Goal: Task Accomplishment & Management: Complete application form

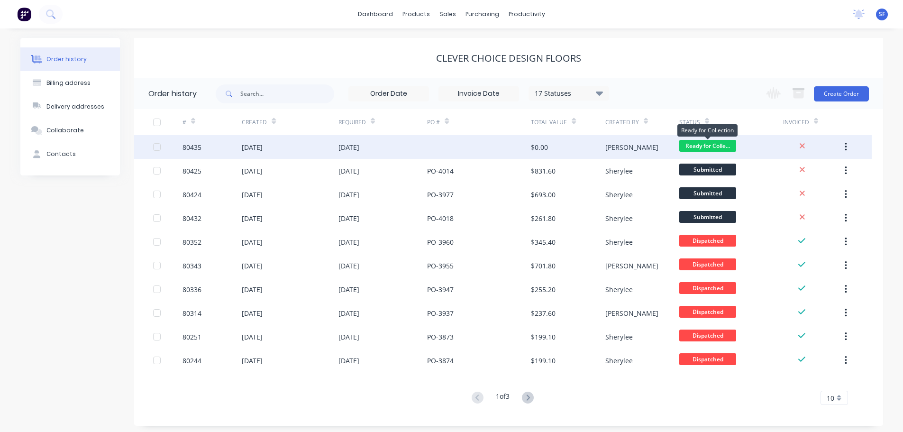
click at [705, 147] on span "Ready for Colle..." at bounding box center [707, 146] width 57 height 12
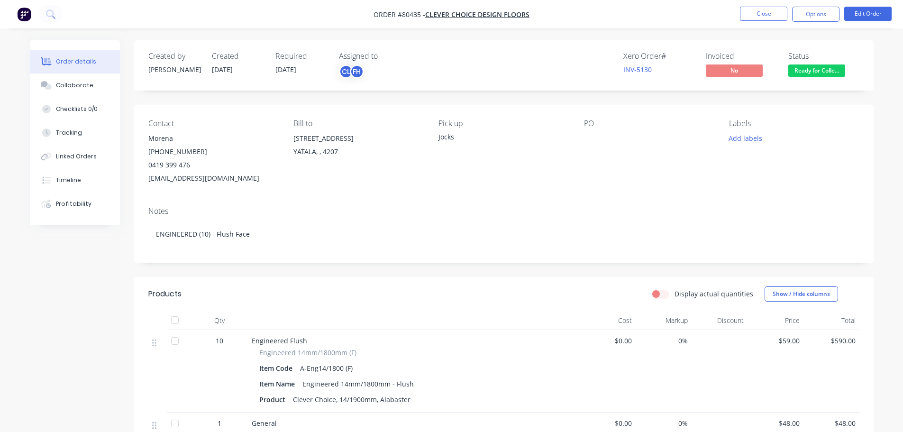
click at [820, 67] on span "Ready for Colle..." at bounding box center [816, 70] width 57 height 12
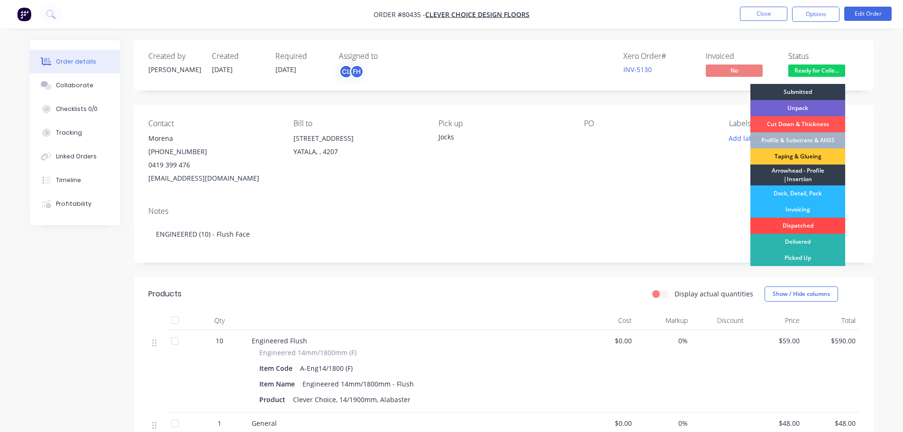
click at [800, 224] on div "Dispatched" at bounding box center [797, 225] width 95 height 16
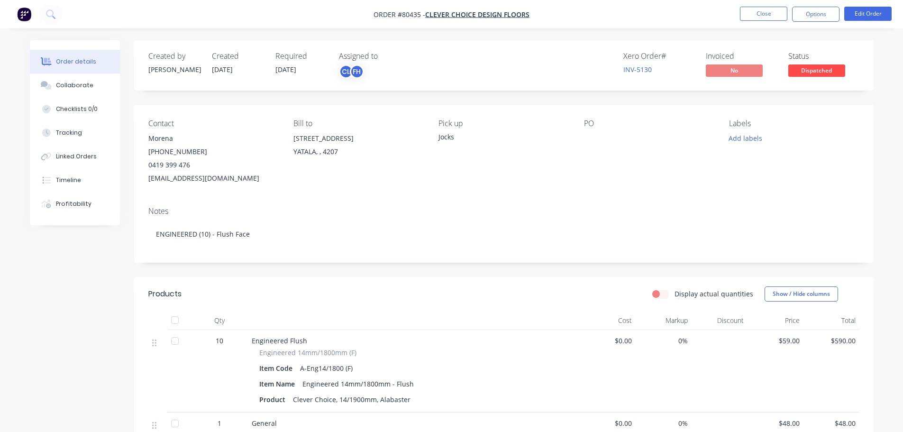
click at [764, 25] on nav "Order #80435 - Clever Choice Design Floors Close Options Edit Order" at bounding box center [451, 14] width 903 height 28
click at [763, 9] on button "Close" at bounding box center [763, 14] width 47 height 14
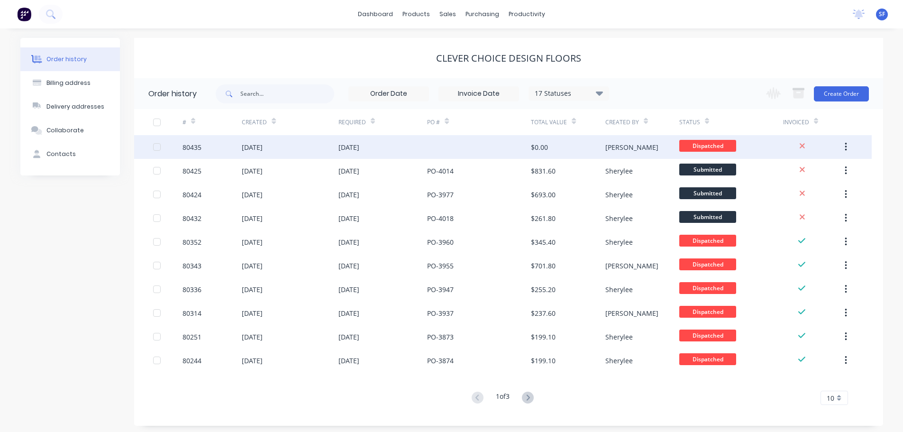
click at [445, 152] on div at bounding box center [479, 147] width 104 height 24
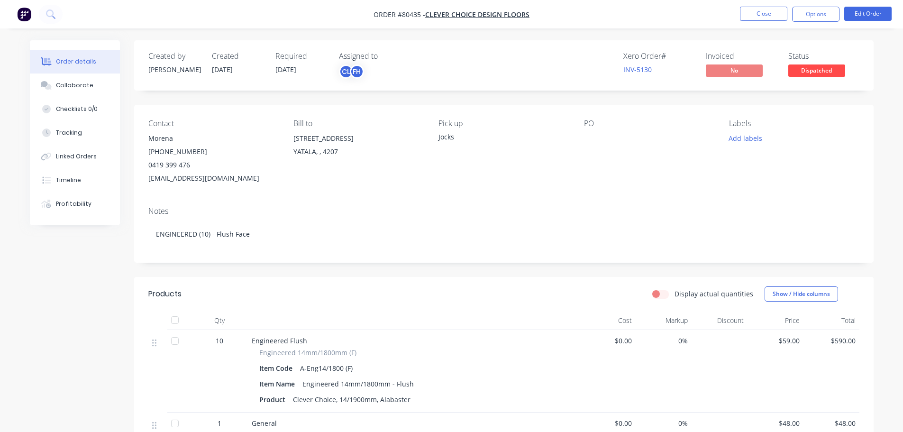
click at [602, 135] on div at bounding box center [643, 138] width 118 height 13
click at [592, 136] on div at bounding box center [643, 138] width 118 height 13
click at [870, 14] on button "Edit Order" at bounding box center [867, 14] width 47 height 14
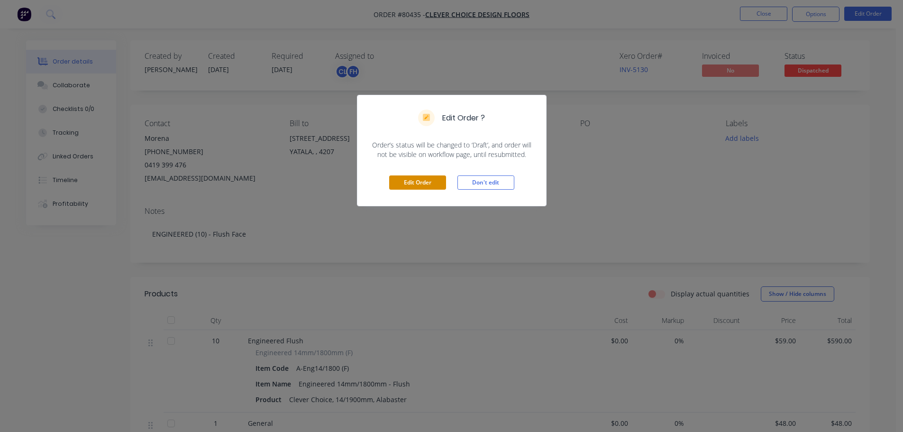
click at [408, 183] on button "Edit Order" at bounding box center [417, 182] width 57 height 14
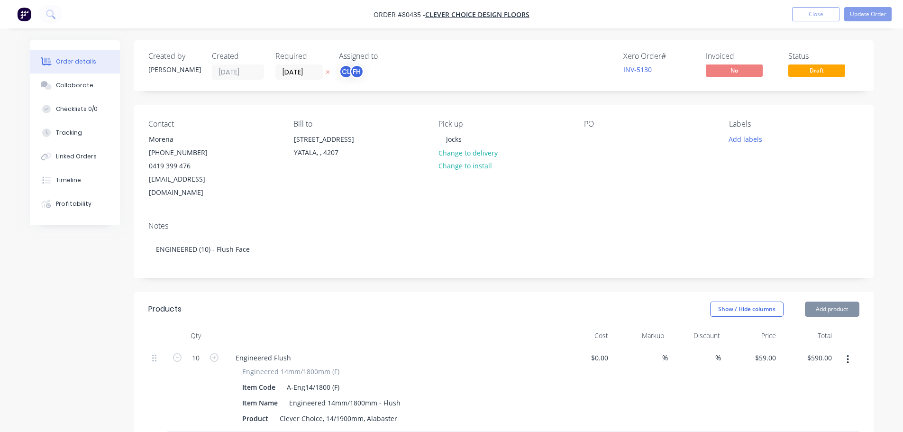
click at [591, 147] on div "PO" at bounding box center [649, 159] width 130 height 80
click at [592, 140] on div at bounding box center [591, 139] width 15 height 14
click at [872, 14] on button "Update Order" at bounding box center [867, 14] width 47 height 14
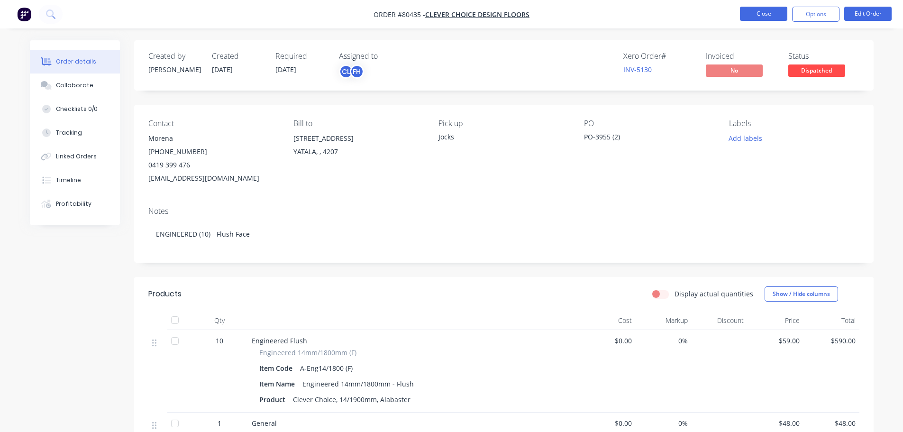
click at [767, 18] on button "Close" at bounding box center [763, 14] width 47 height 14
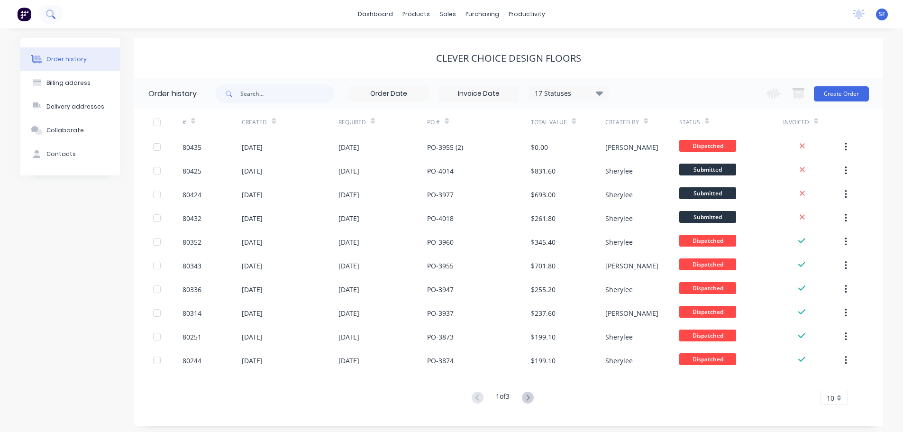
click at [53, 14] on icon at bounding box center [50, 13] width 8 height 8
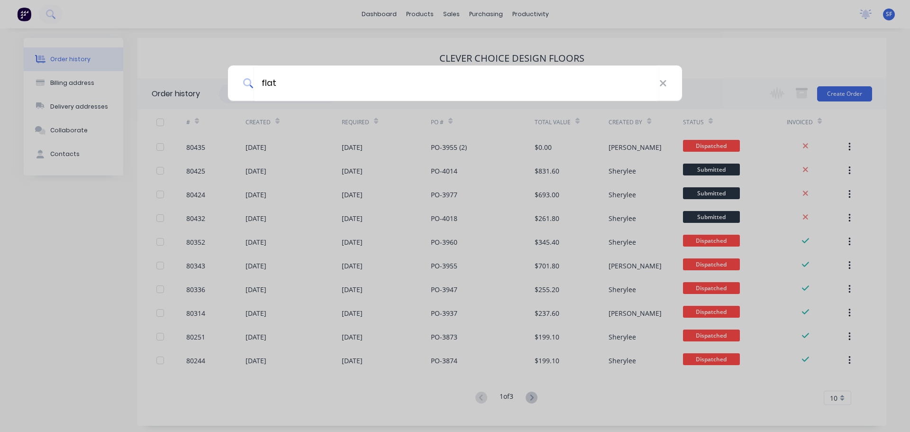
type input "flat"
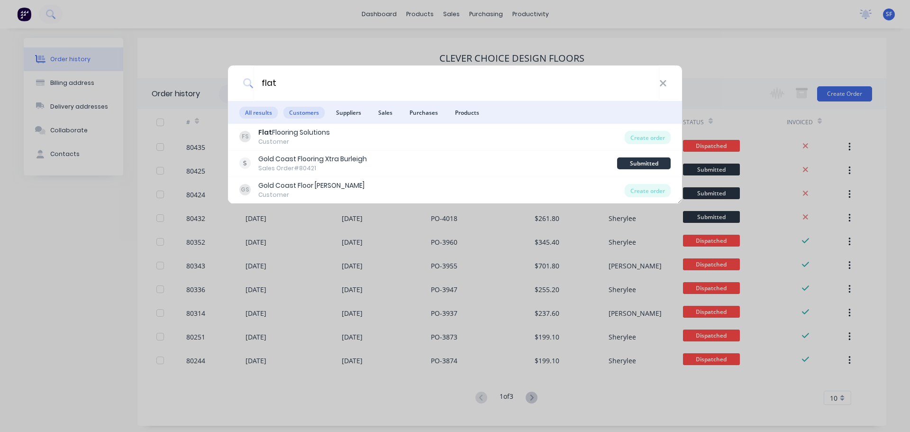
click at [300, 111] on span "Customers" at bounding box center [303, 113] width 41 height 12
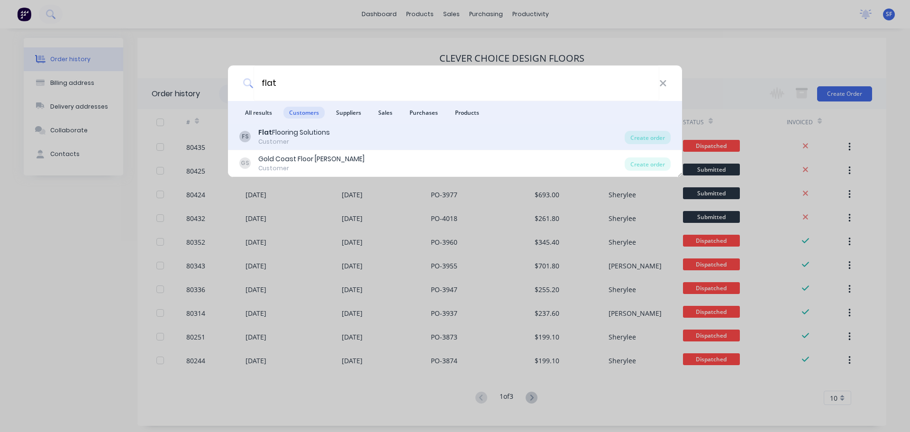
click at [303, 137] on div "Flat Flooring Solutions" at bounding box center [294, 132] width 72 height 10
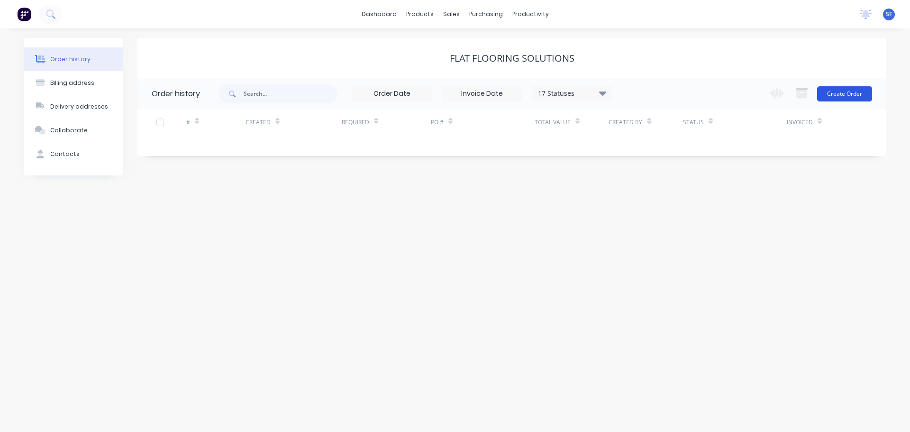
click at [840, 96] on button "Create Order" at bounding box center [844, 93] width 55 height 15
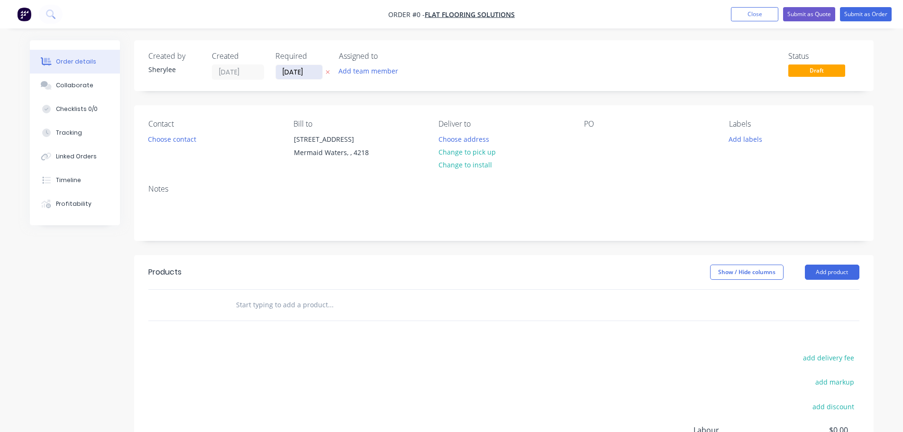
click at [302, 69] on input "[DATE]" at bounding box center [299, 72] width 46 height 14
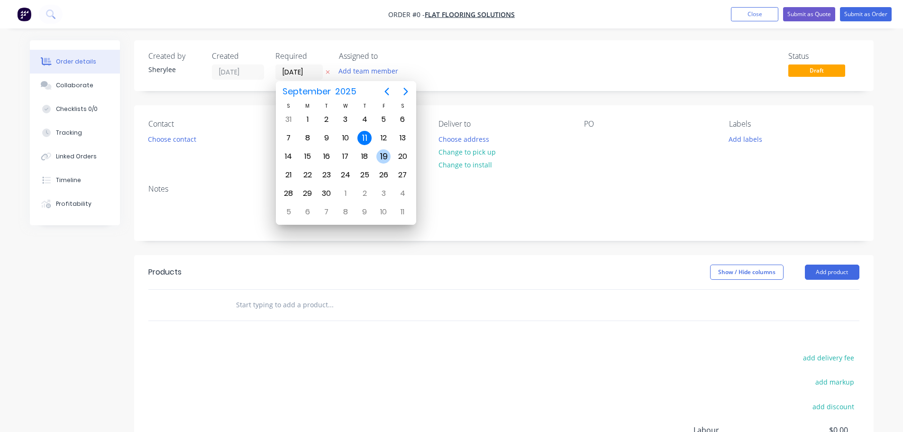
click at [384, 154] on div "19" at bounding box center [383, 156] width 14 height 14
type input "[DATE]"
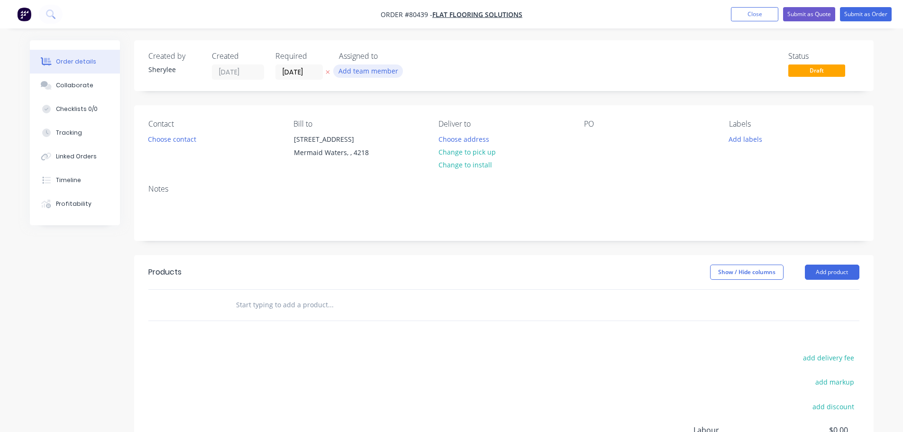
click at [353, 71] on button "Add team member" at bounding box center [368, 70] width 70 height 13
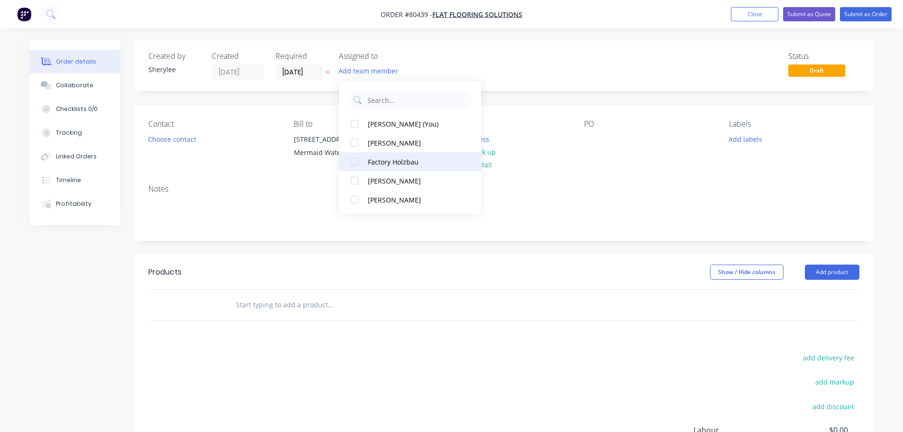
click at [356, 161] on div at bounding box center [354, 161] width 19 height 19
click at [181, 143] on button "Choose contact" at bounding box center [172, 138] width 58 height 13
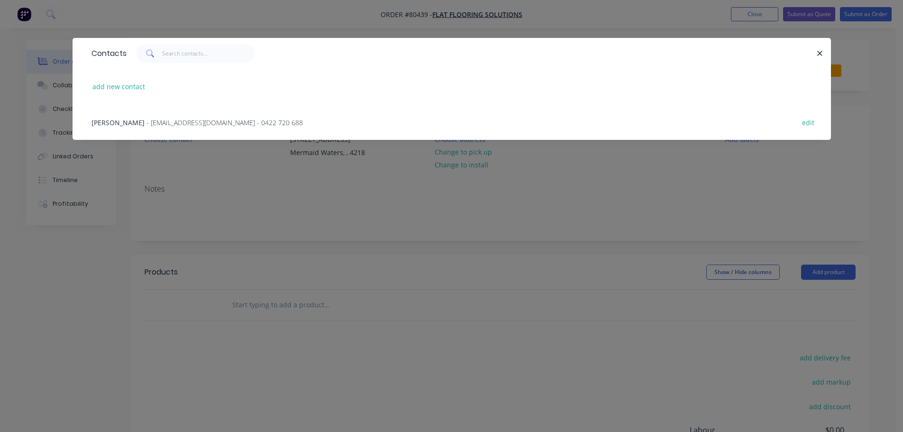
click at [179, 122] on span "- [EMAIL_ADDRESS][DOMAIN_NAME] - 0422 720 688" at bounding box center [224, 122] width 156 height 9
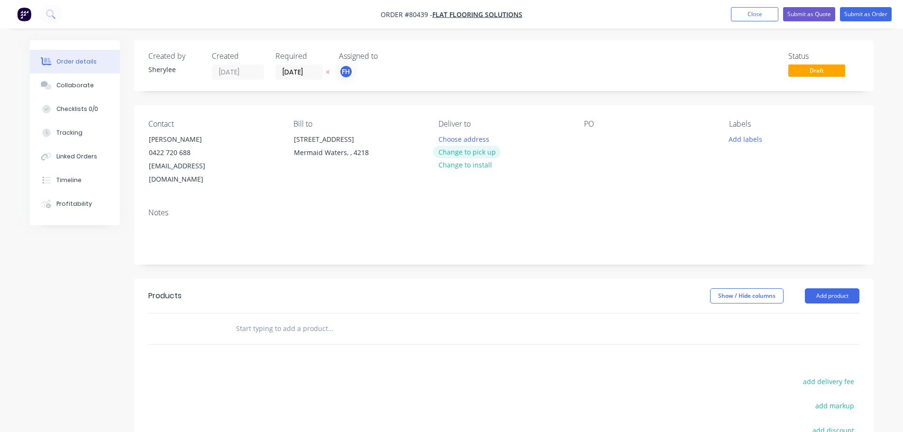
click at [455, 151] on button "Change to pick up" at bounding box center [466, 151] width 67 height 13
click at [594, 143] on div at bounding box center [591, 139] width 15 height 14
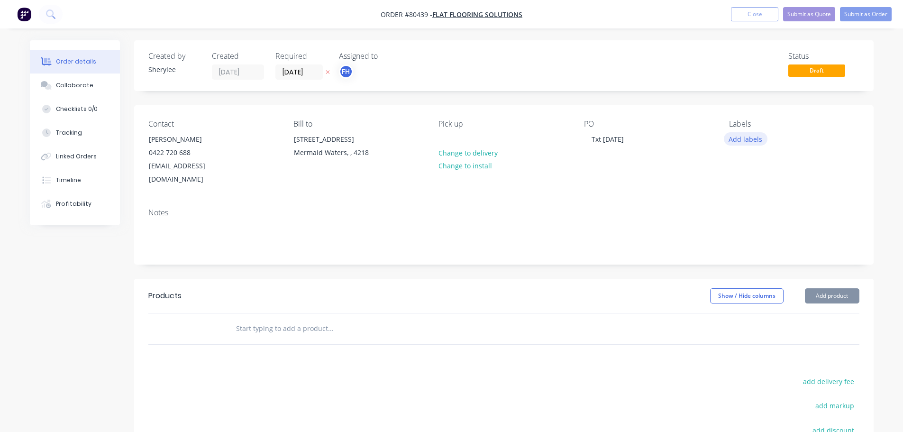
click at [751, 138] on button "Add labels" at bounding box center [746, 138] width 44 height 13
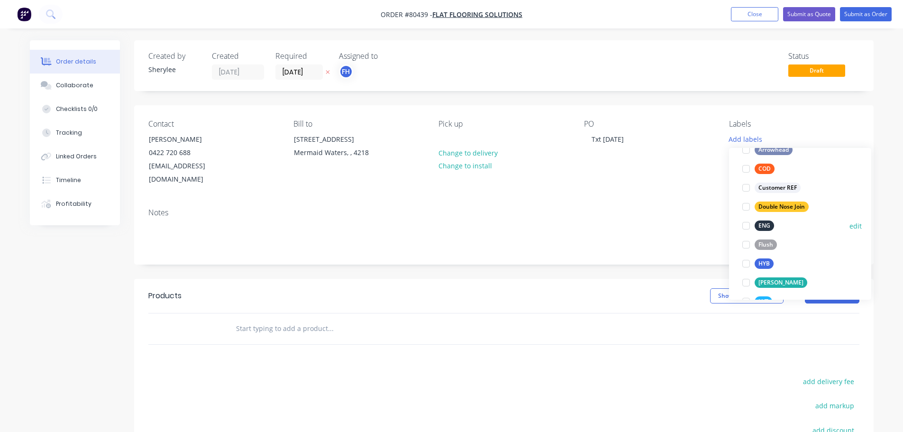
scroll to position [95, 0]
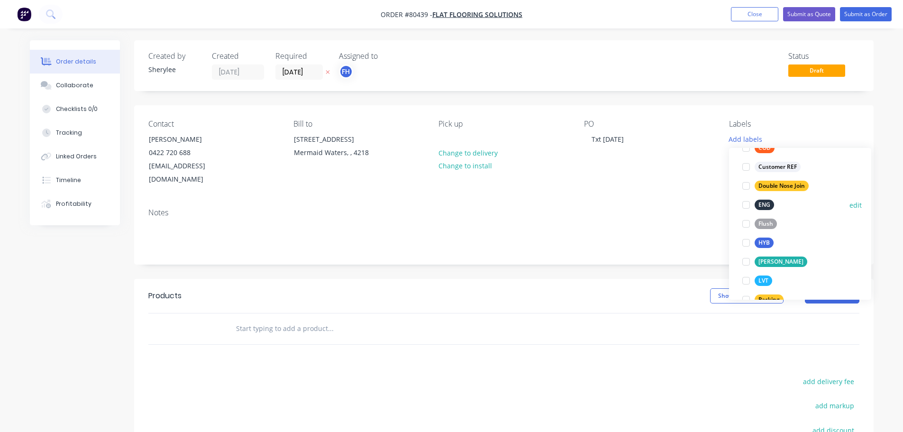
click at [742, 204] on div at bounding box center [745, 204] width 19 height 19
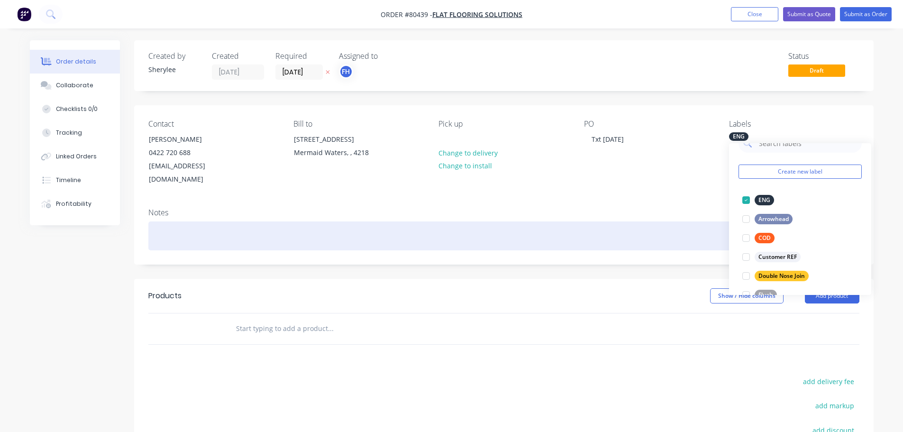
click at [386, 225] on div at bounding box center [503, 235] width 711 height 29
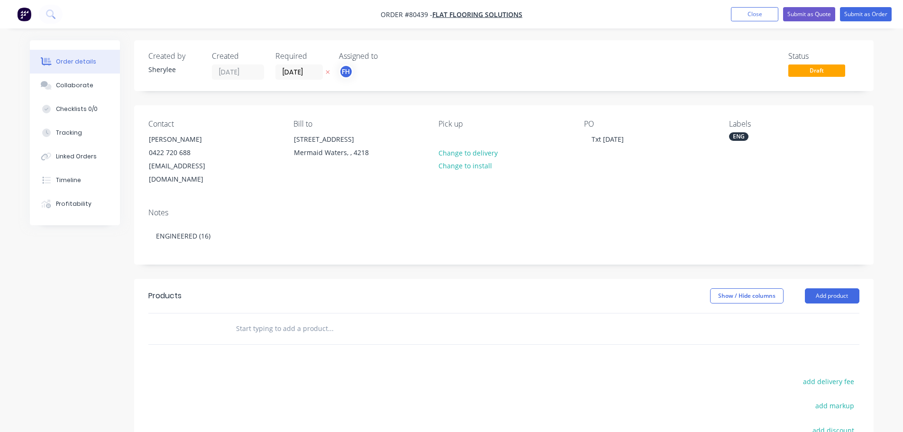
click at [310, 319] on input "text" at bounding box center [330, 328] width 190 height 19
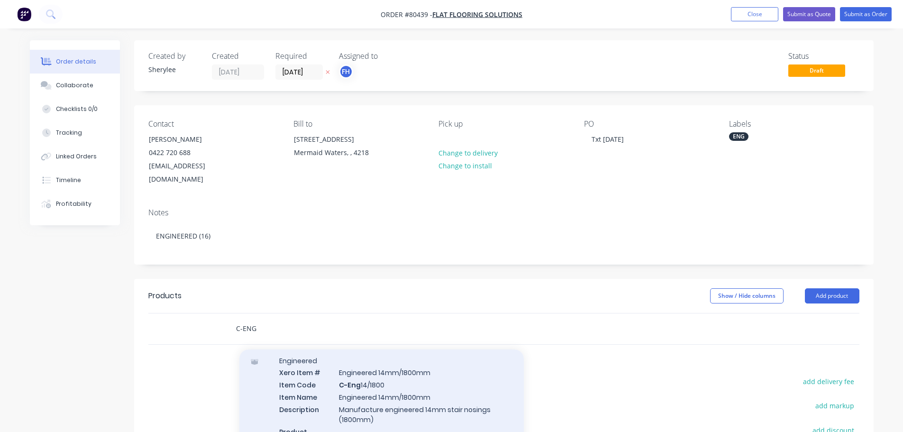
scroll to position [47, 0]
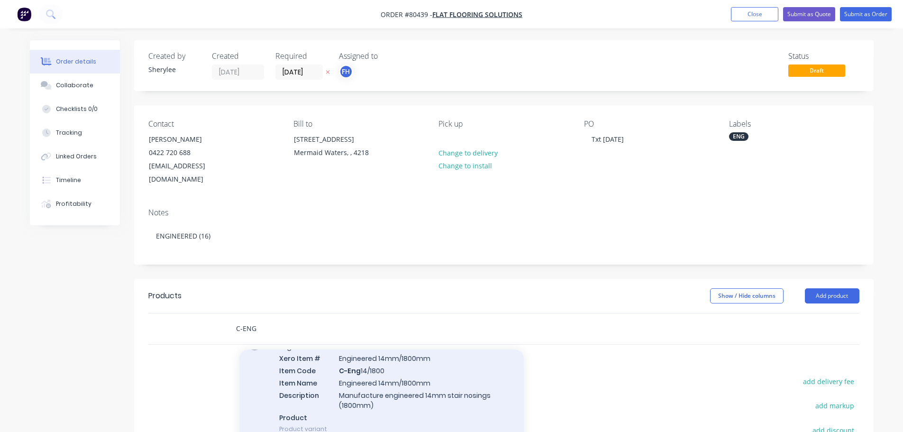
type input "C-ENG"
click at [405, 367] on div "Engineered Xero Item # Engineered 14mm/1800mm Item Code C-Eng 14/1800 Item Name…" at bounding box center [381, 387] width 284 height 111
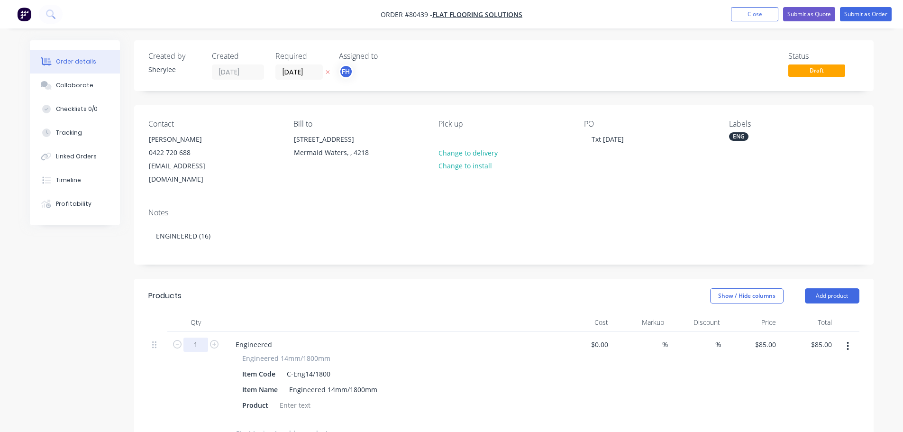
click at [197, 337] on input "1" at bounding box center [195, 344] width 25 height 14
type input "16"
type input "$1,360.00"
click at [287, 398] on div at bounding box center [295, 405] width 38 height 14
click at [289, 398] on div at bounding box center [295, 405] width 38 height 14
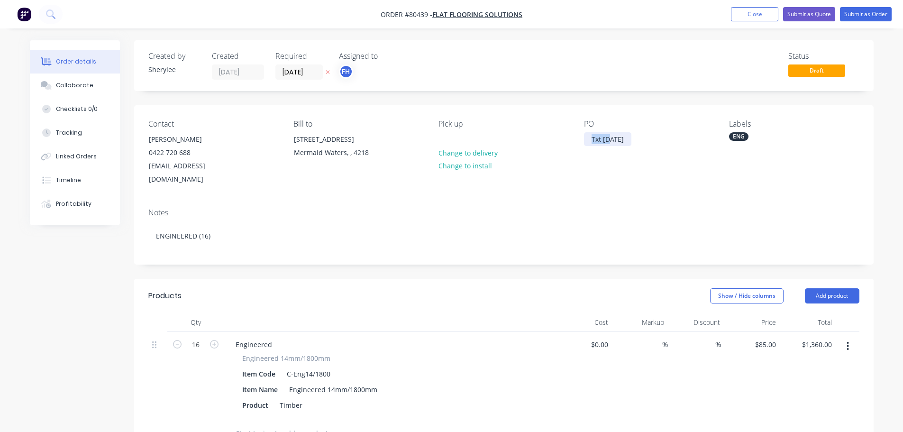
drag, startPoint x: 609, startPoint y: 139, endPoint x: 589, endPoint y: 140, distance: 19.5
click at [589, 140] on div "Txt [DATE]" at bounding box center [607, 139] width 47 height 14
click at [303, 398] on div "Timber" at bounding box center [291, 405] width 30 height 14
click at [301, 398] on div "Timber" at bounding box center [291, 405] width 30 height 14
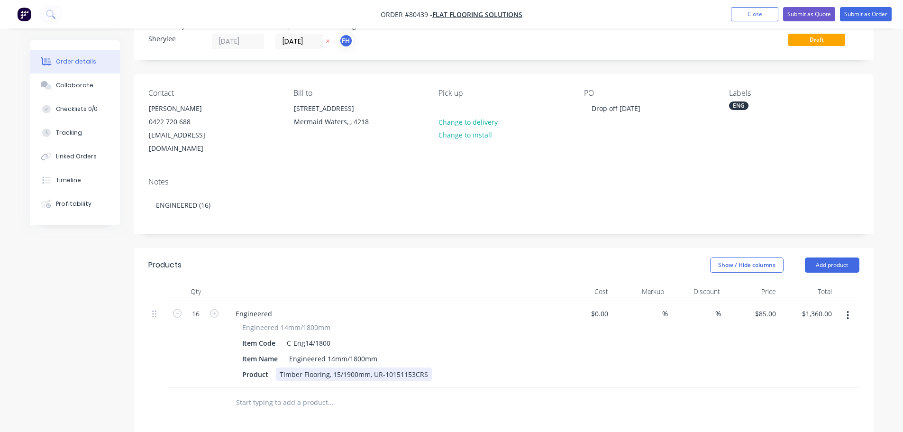
scroll to position [0, 0]
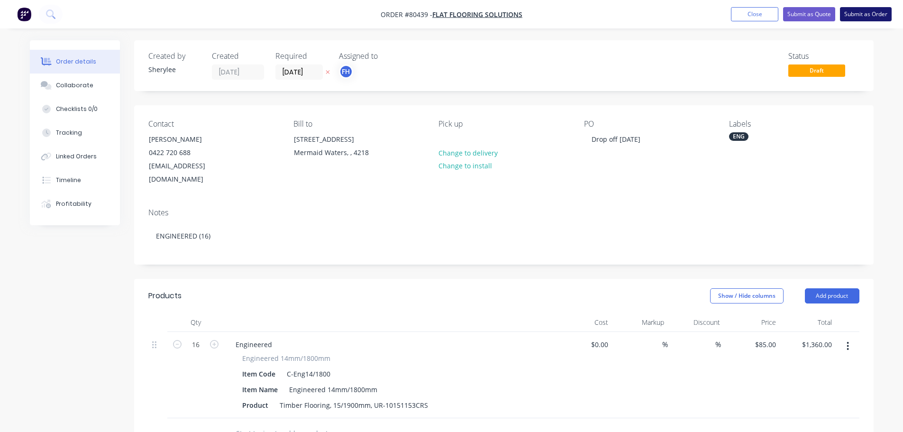
click at [870, 12] on button "Submit as Order" at bounding box center [866, 14] width 52 height 14
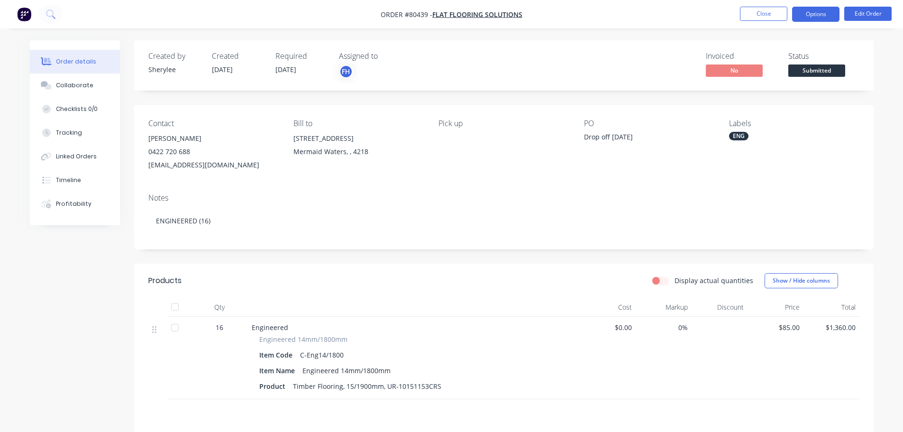
click at [830, 11] on button "Options" at bounding box center [815, 14] width 47 height 15
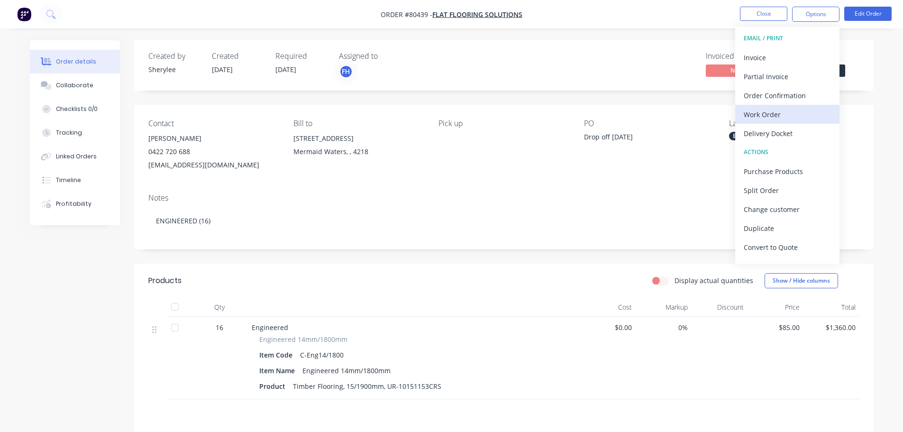
click at [769, 116] on div "Work Order" at bounding box center [786, 115] width 87 height 14
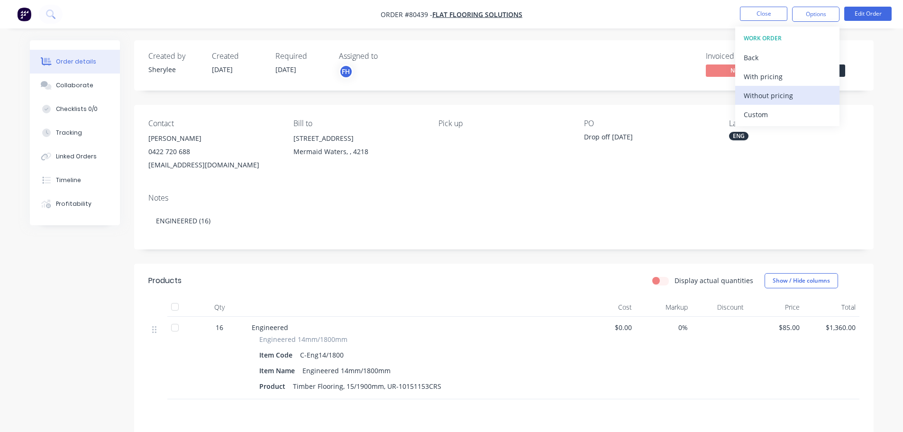
click at [769, 95] on div "Without pricing" at bounding box center [786, 96] width 87 height 14
click at [49, 15] on icon at bounding box center [50, 13] width 9 height 9
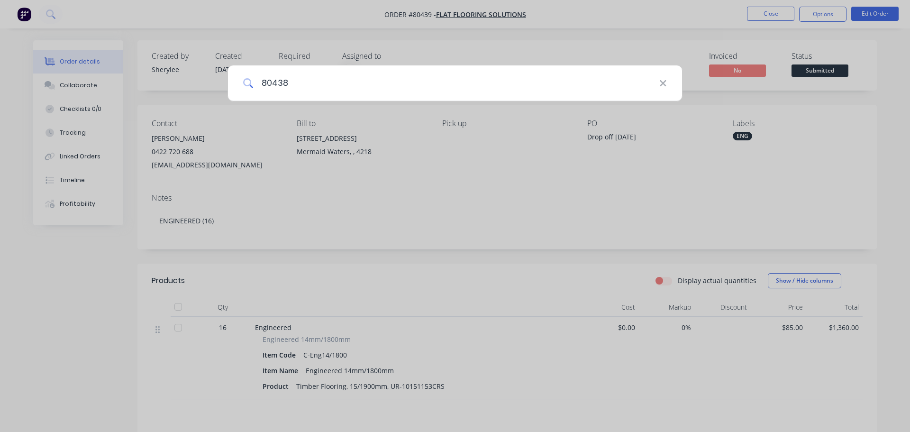
type input "80438"
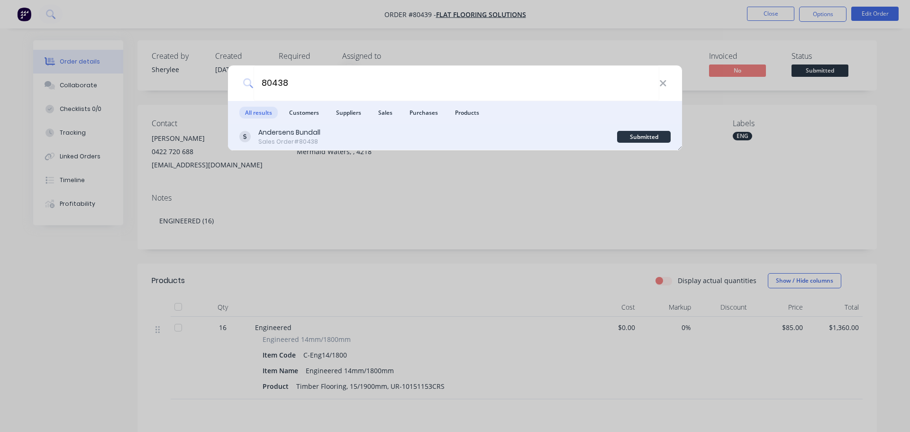
click at [416, 140] on div "[PERSON_NAME] Bundall Sales Order #80438" at bounding box center [428, 136] width 378 height 18
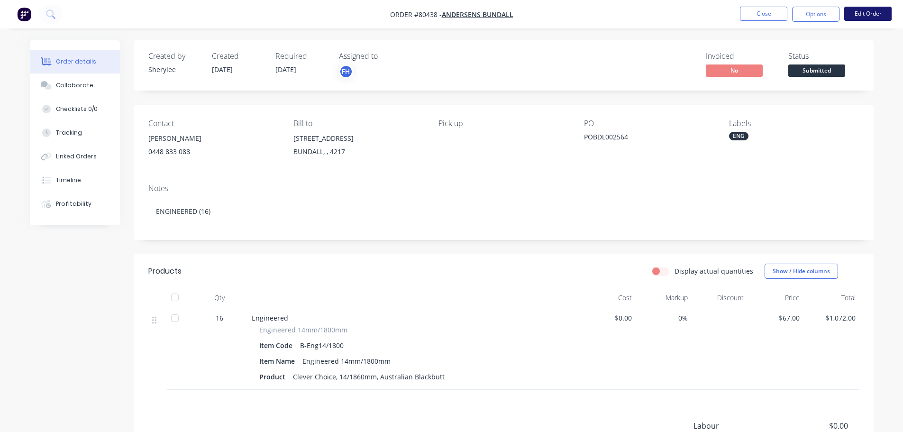
click at [864, 13] on button "Edit Order" at bounding box center [867, 14] width 47 height 14
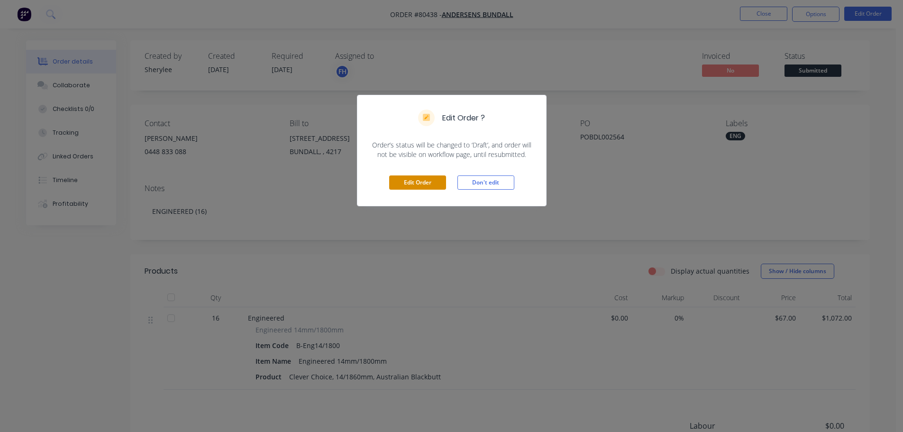
click at [427, 184] on button "Edit Order" at bounding box center [417, 182] width 57 height 14
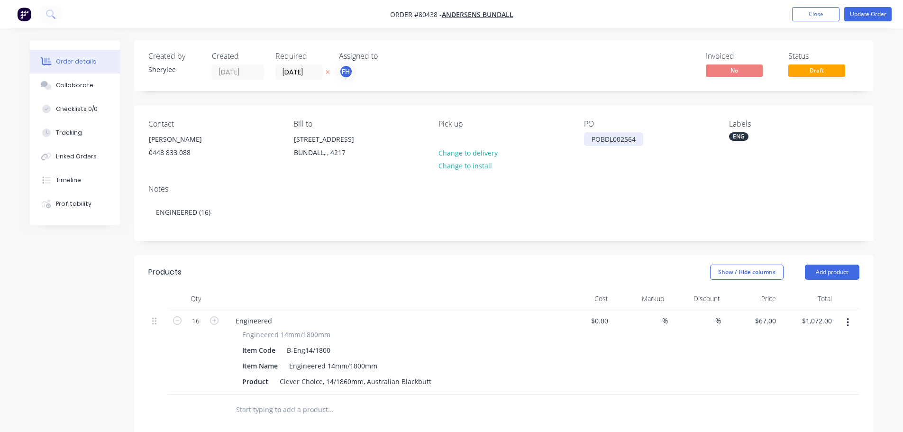
click at [591, 144] on div "POBDL002564" at bounding box center [613, 139] width 59 height 14
click at [863, 14] on button "Update Order" at bounding box center [867, 14] width 47 height 14
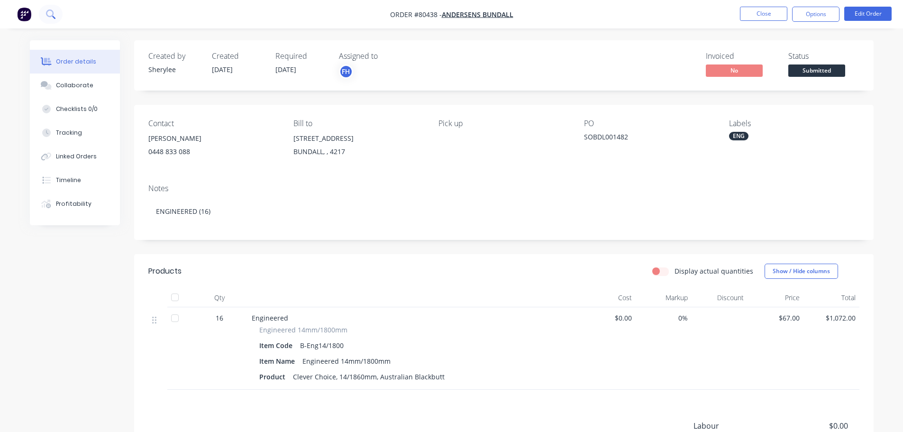
click at [47, 16] on icon at bounding box center [50, 13] width 8 height 8
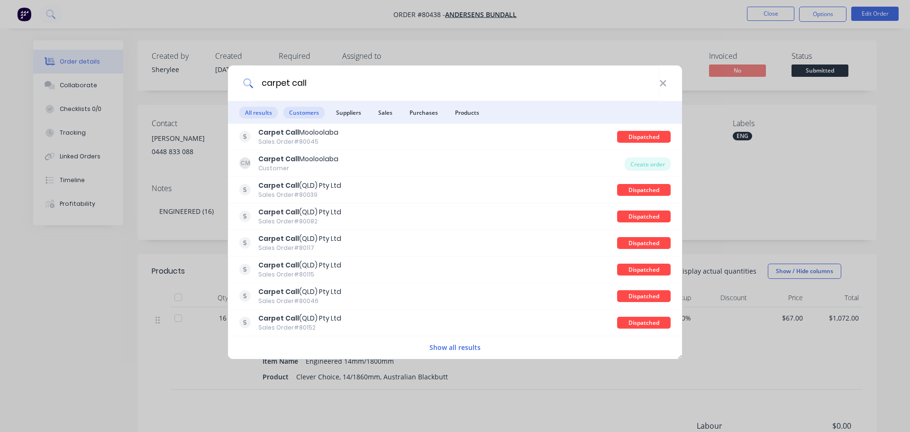
type input "carpet call"
click at [314, 112] on span "Customers" at bounding box center [303, 113] width 41 height 12
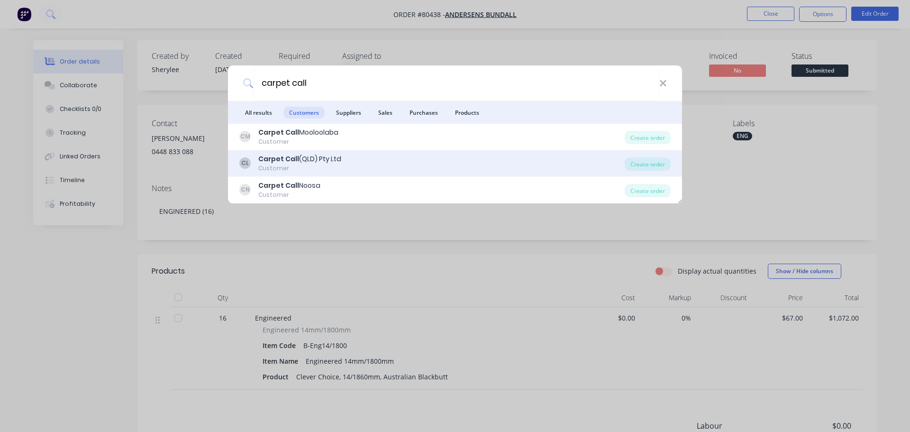
click at [310, 159] on div "Carpet Call (QLD) Pty Ltd" at bounding box center [299, 159] width 83 height 10
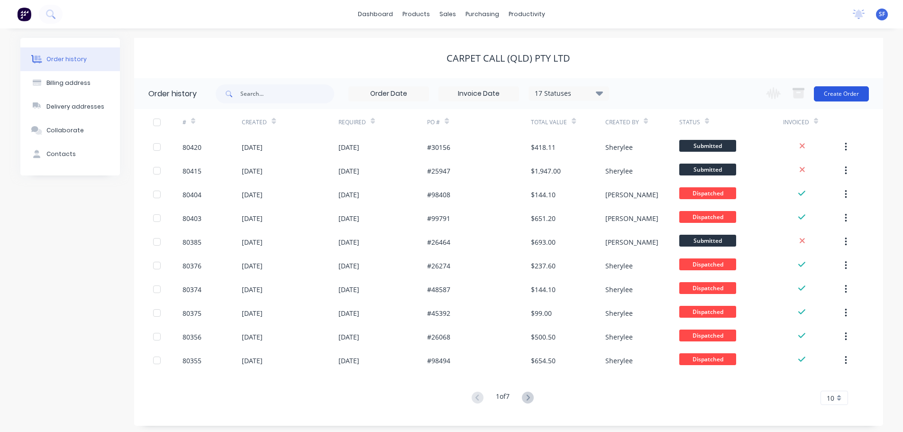
click at [833, 90] on button "Create Order" at bounding box center [841, 93] width 55 height 15
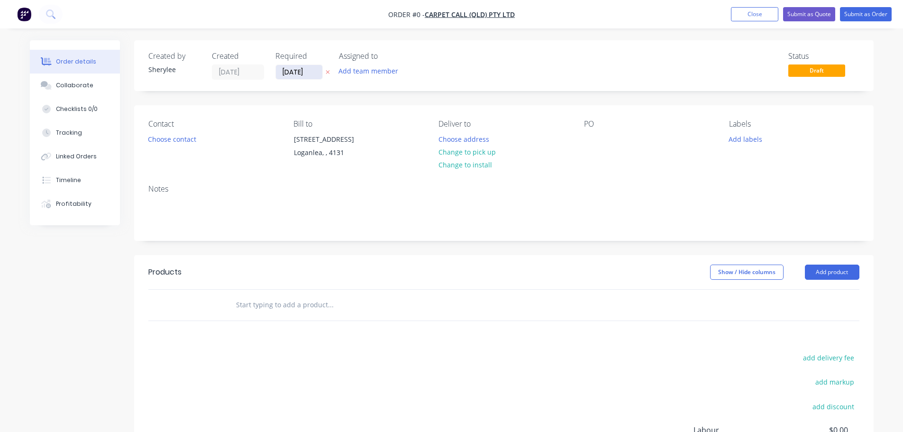
click at [298, 74] on input "[DATE]" at bounding box center [299, 72] width 46 height 14
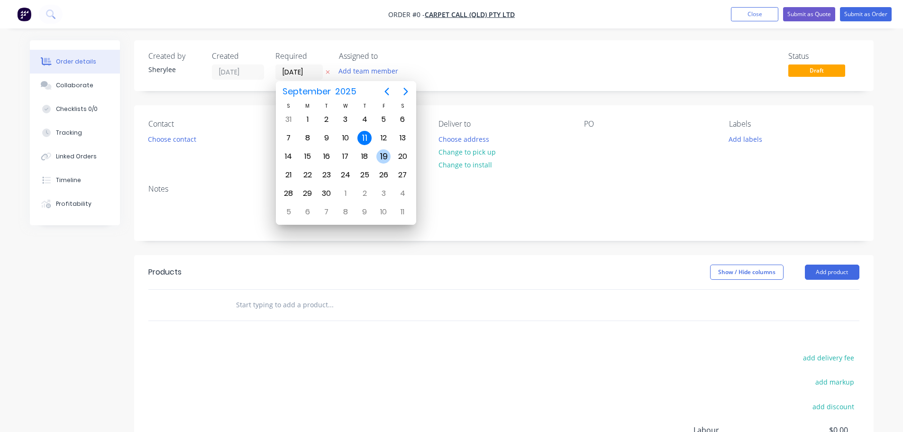
click at [382, 158] on div "19" at bounding box center [383, 156] width 14 height 14
type input "[DATE]"
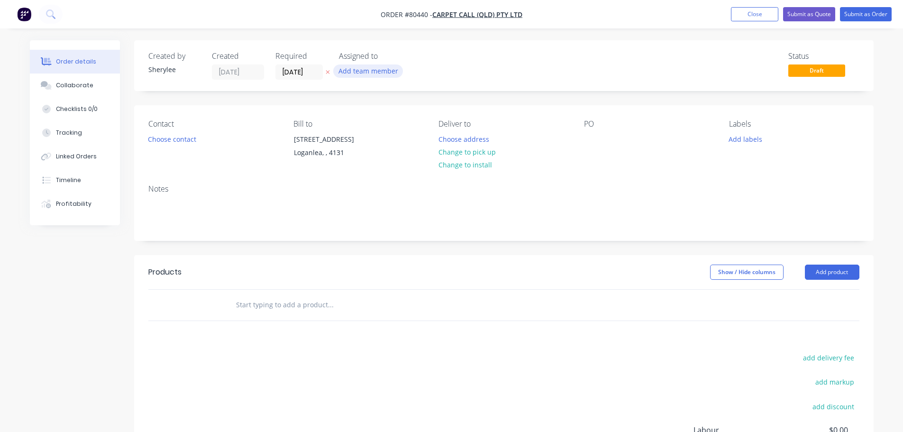
click at [362, 71] on button "Add team member" at bounding box center [368, 70] width 70 height 13
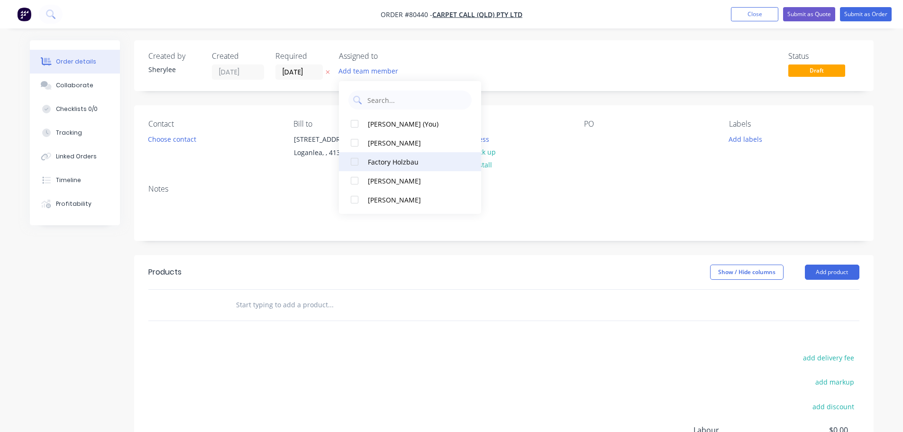
click at [355, 162] on div at bounding box center [354, 161] width 19 height 19
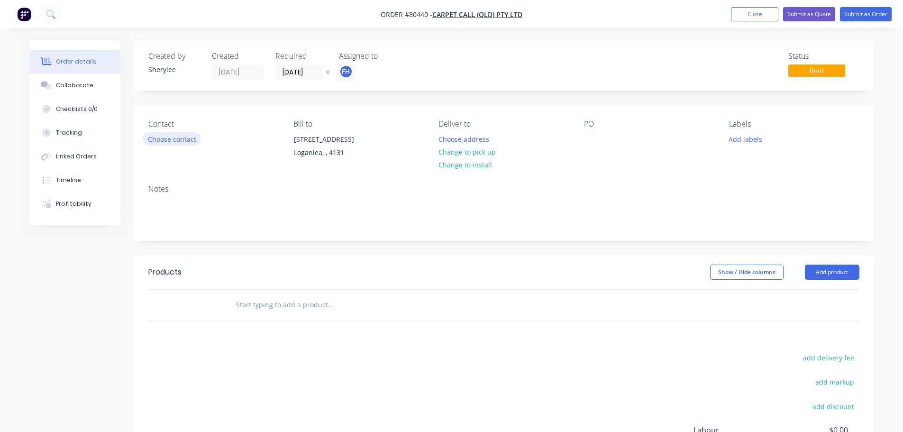
click at [179, 134] on button "Choose contact" at bounding box center [172, 138] width 58 height 13
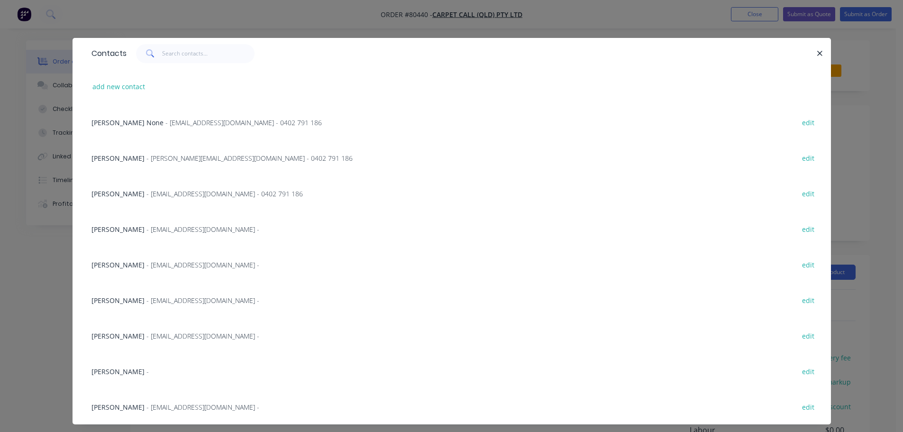
click at [151, 409] on span "- [EMAIL_ADDRESS][DOMAIN_NAME] -" at bounding box center [202, 406] width 113 height 9
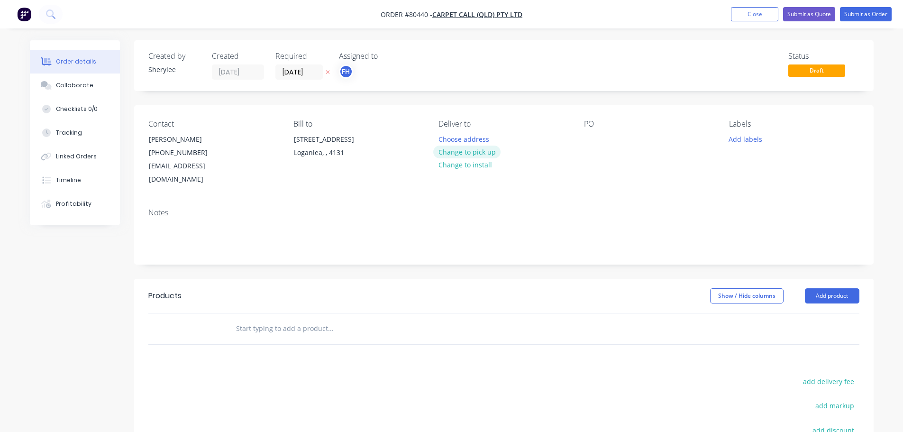
click at [448, 152] on button "Change to pick up" at bounding box center [466, 151] width 67 height 13
click at [597, 144] on div at bounding box center [591, 139] width 15 height 14
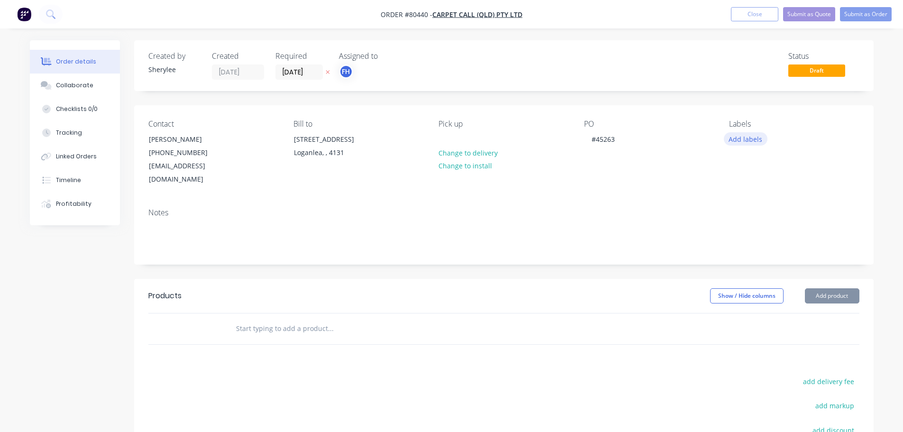
click at [747, 138] on button "Add labels" at bounding box center [746, 138] width 44 height 13
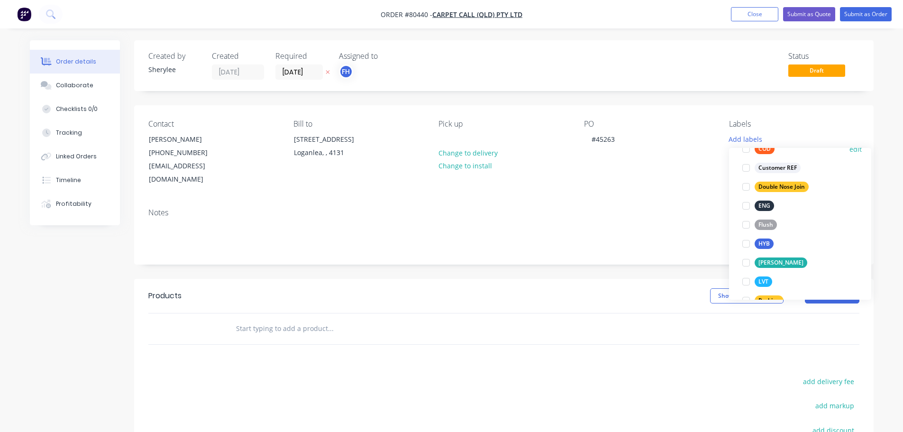
scroll to position [95, 0]
click at [747, 279] on div at bounding box center [745, 280] width 19 height 19
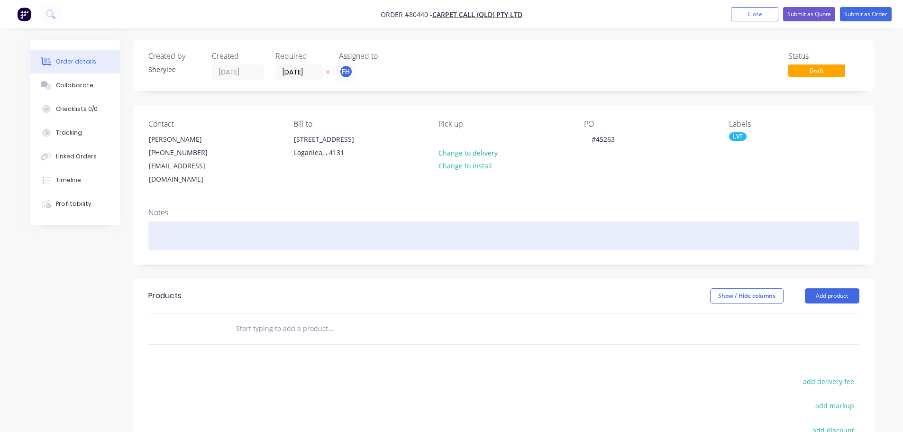
click at [263, 223] on div at bounding box center [503, 235] width 711 height 29
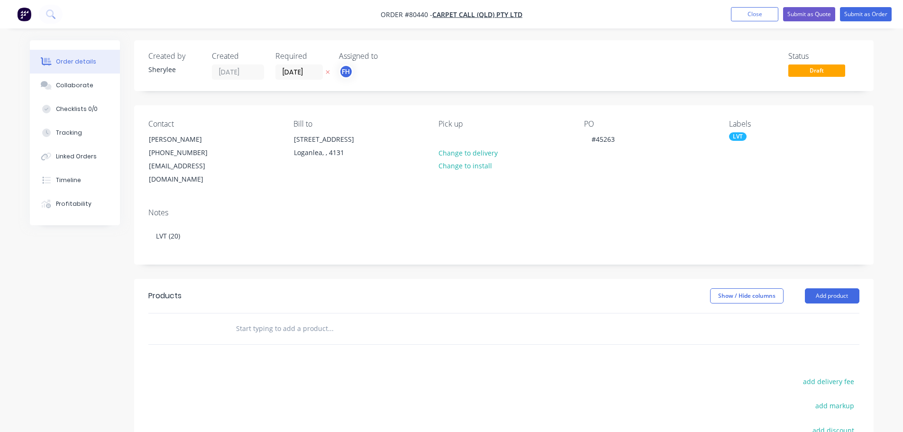
click at [272, 319] on input "text" at bounding box center [330, 328] width 190 height 19
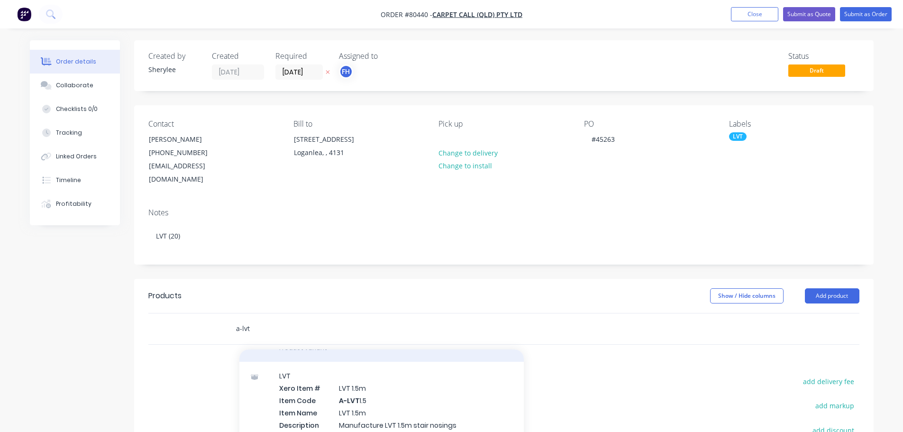
scroll to position [142, 0]
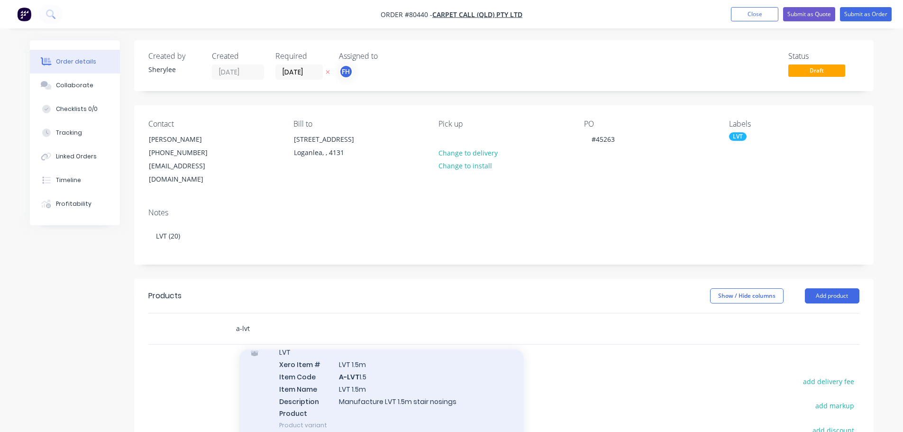
type input "a-lvt"
click at [396, 362] on div "LVT Xero Item # LVT 1.5m Item Code A-LVT 1.5 Item Name LVT 1.5m Description Man…" at bounding box center [381, 388] width 284 height 101
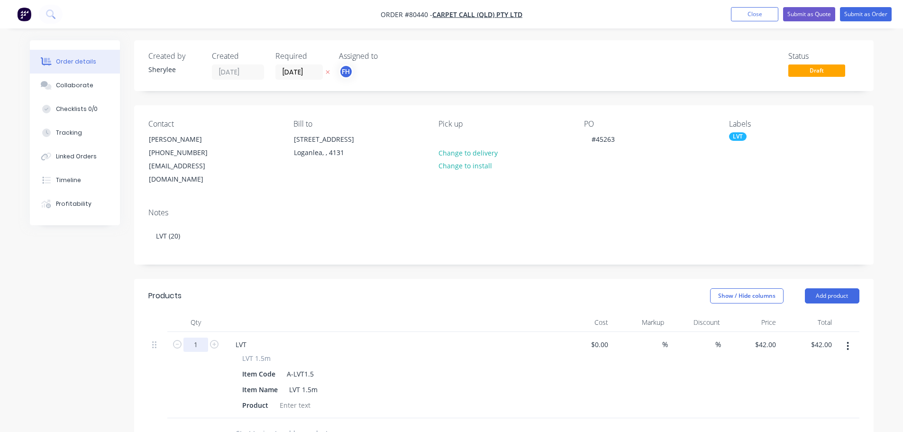
click at [199, 337] on input "1" at bounding box center [195, 344] width 25 height 14
type input "20"
type input "$840.00"
click at [296, 398] on div at bounding box center [295, 405] width 38 height 14
click at [294, 398] on div at bounding box center [295, 405] width 38 height 14
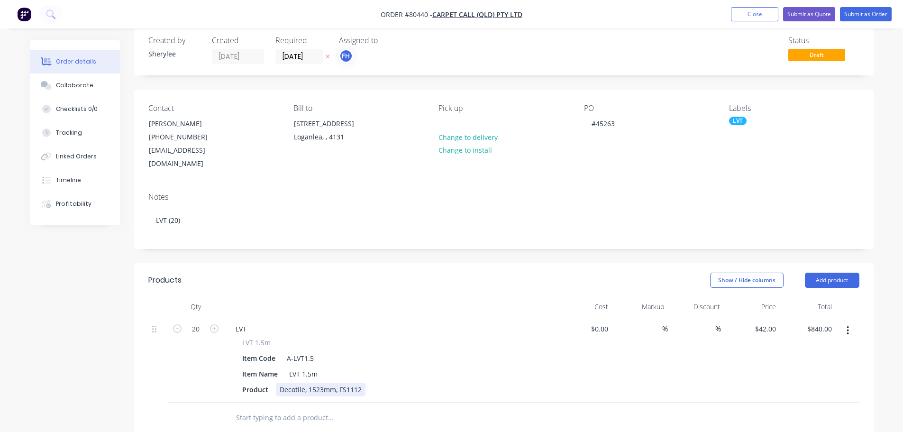
scroll to position [0, 0]
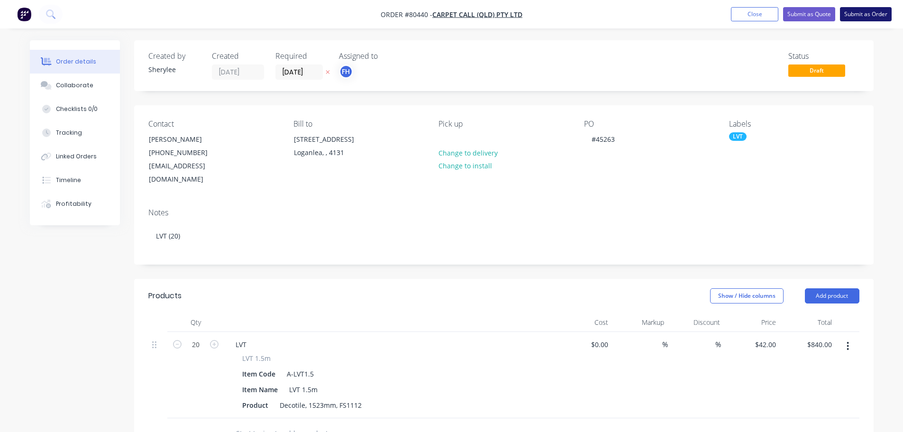
click at [868, 9] on button "Submit as Order" at bounding box center [866, 14] width 52 height 14
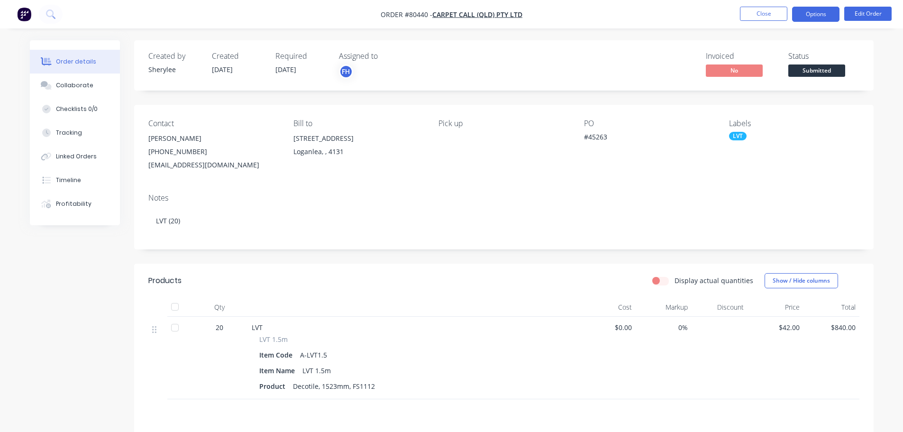
click at [824, 13] on button "Options" at bounding box center [815, 14] width 47 height 15
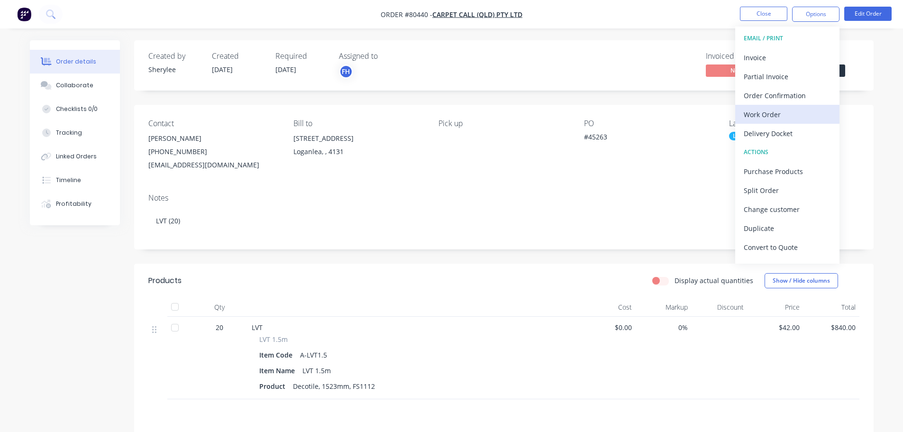
click at [779, 113] on div "Work Order" at bounding box center [786, 115] width 87 height 14
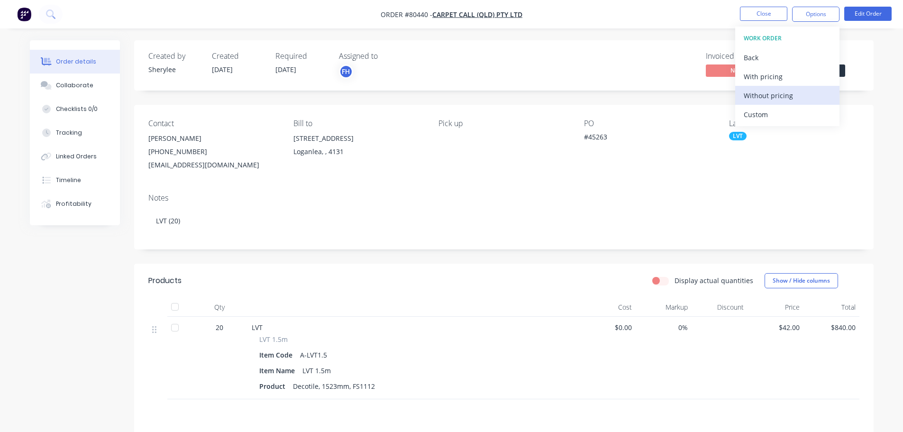
click at [779, 100] on div "Without pricing" at bounding box center [786, 96] width 87 height 14
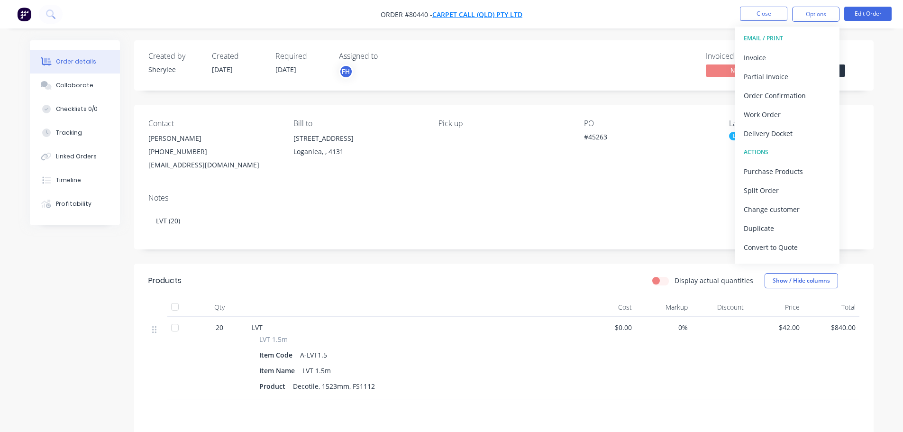
click at [453, 14] on span "Carpet Call (QLD) Pty Ltd" at bounding box center [477, 14] width 90 height 9
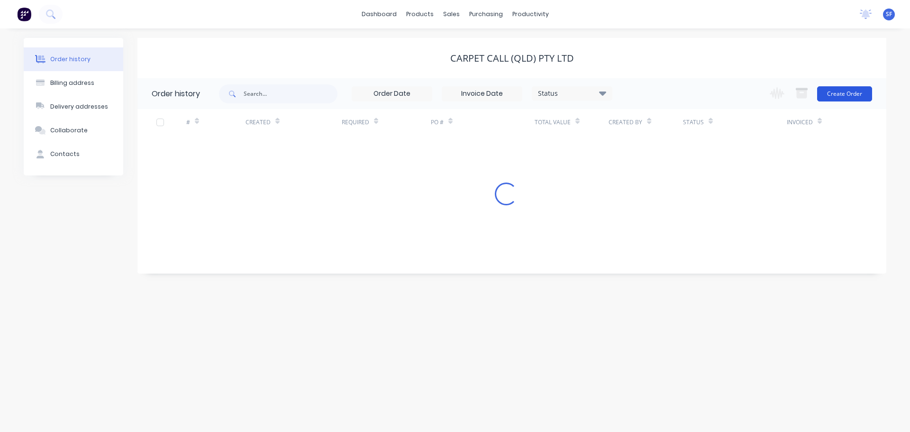
click at [847, 92] on button "Create Order" at bounding box center [844, 93] width 55 height 15
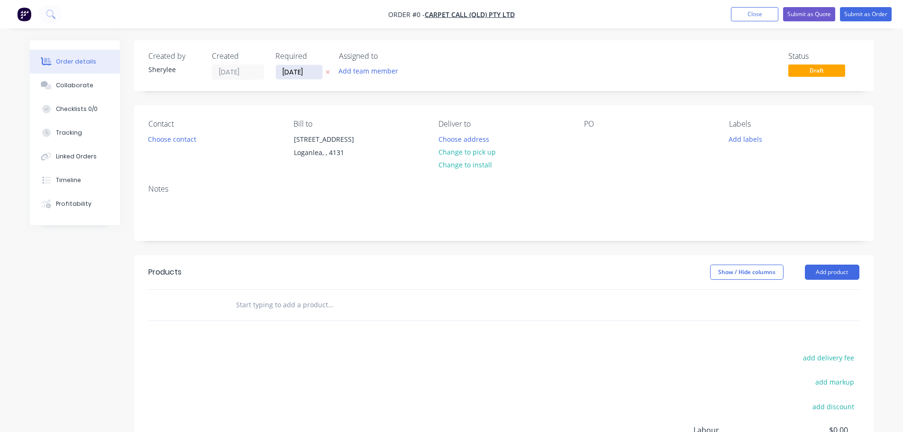
click at [299, 73] on input "[DATE]" at bounding box center [299, 72] width 46 height 14
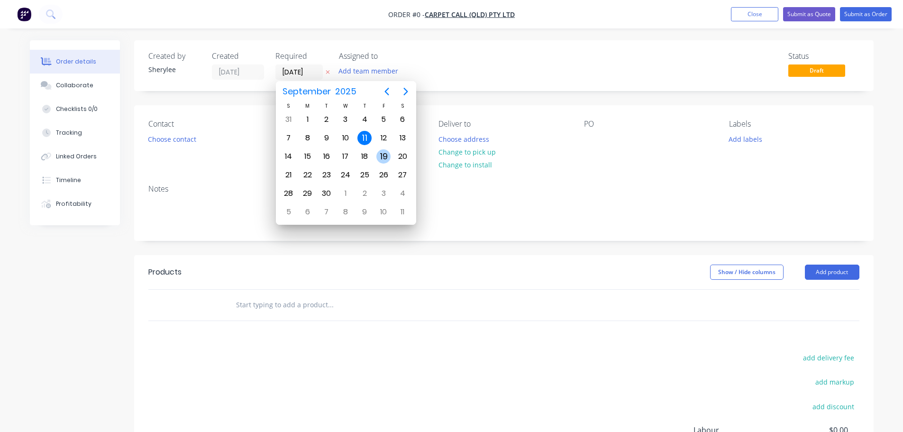
click at [382, 155] on div "19" at bounding box center [383, 156] width 14 height 14
type input "[DATE]"
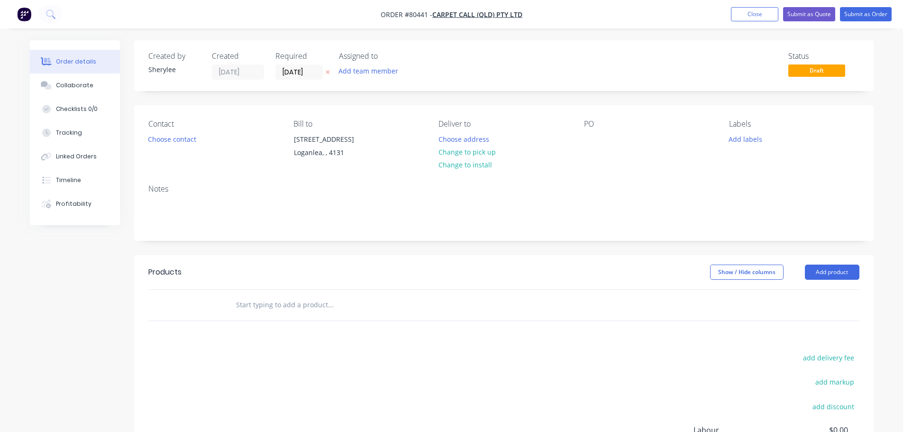
click at [360, 71] on button "Add team member" at bounding box center [368, 70] width 70 height 13
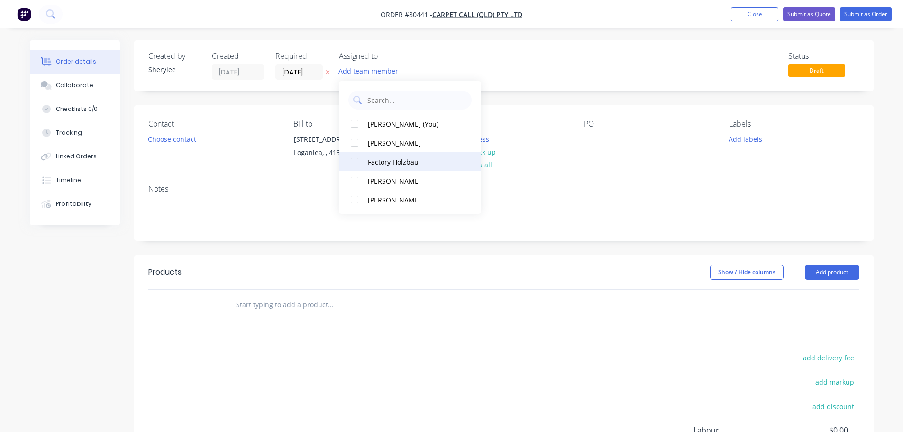
click at [356, 161] on div at bounding box center [354, 161] width 19 height 19
click at [169, 136] on button "Choose contact" at bounding box center [172, 138] width 58 height 13
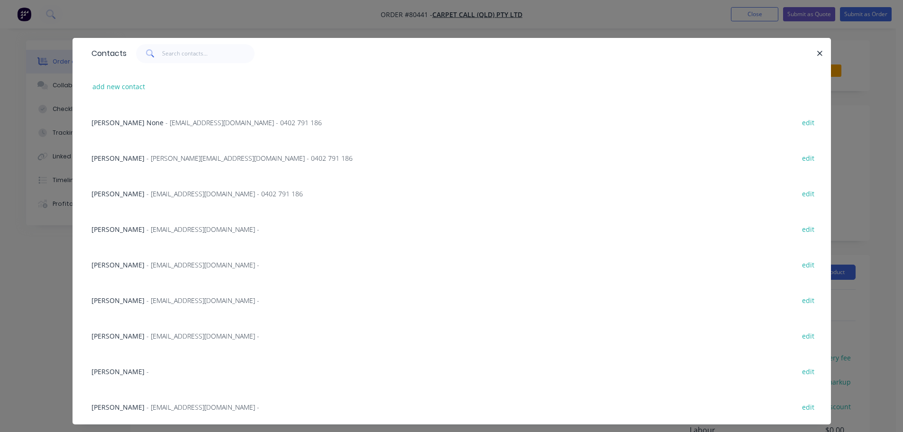
click at [152, 226] on span "- [EMAIL_ADDRESS][DOMAIN_NAME] -" at bounding box center [202, 229] width 113 height 9
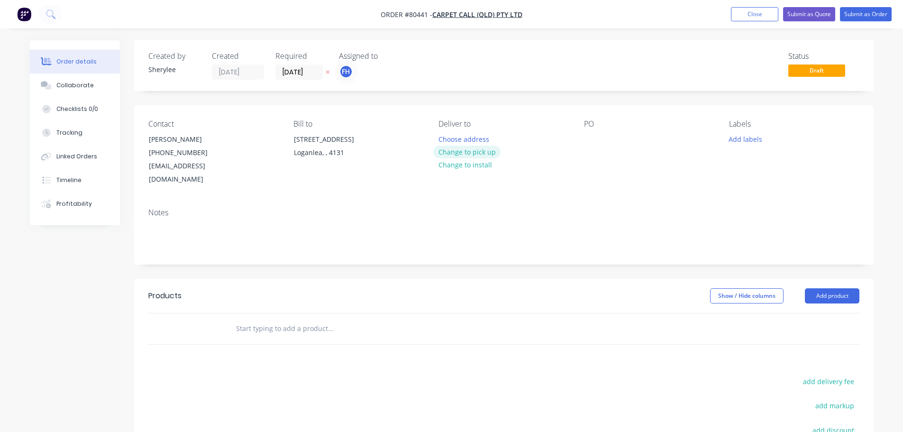
click at [468, 154] on button "Change to pick up" at bounding box center [466, 151] width 67 height 13
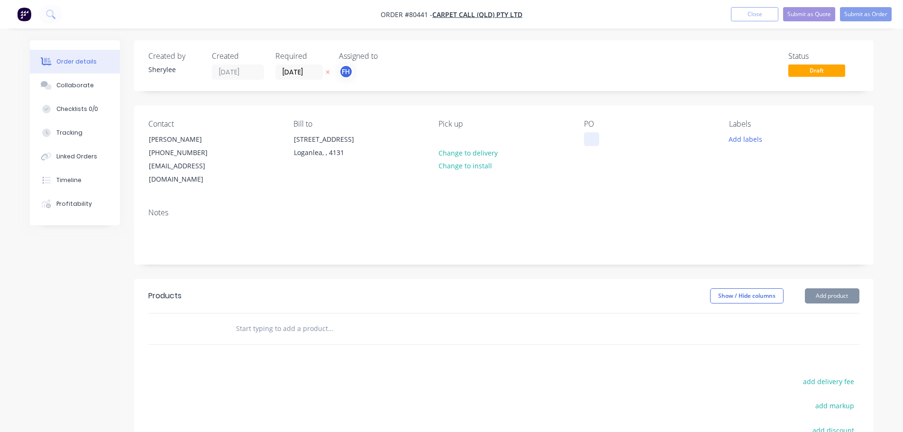
click at [591, 139] on div at bounding box center [591, 139] width 15 height 14
click at [750, 139] on button "Add labels" at bounding box center [746, 138] width 44 height 13
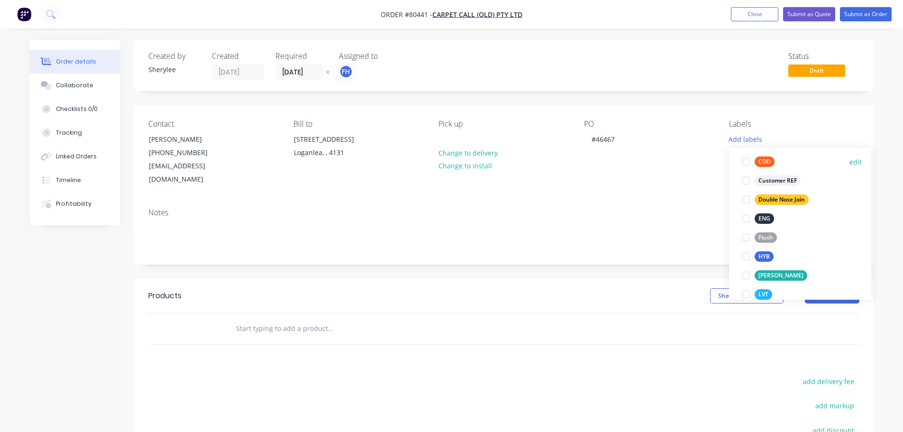
scroll to position [95, 0]
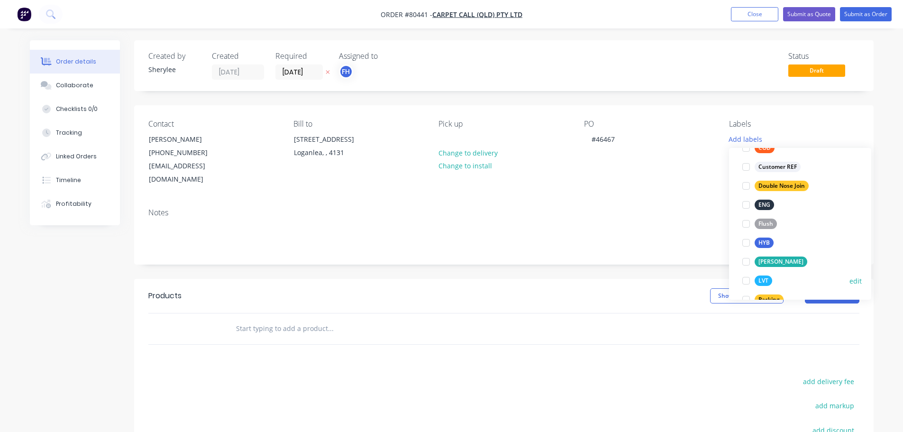
click at [749, 281] on div at bounding box center [745, 280] width 19 height 19
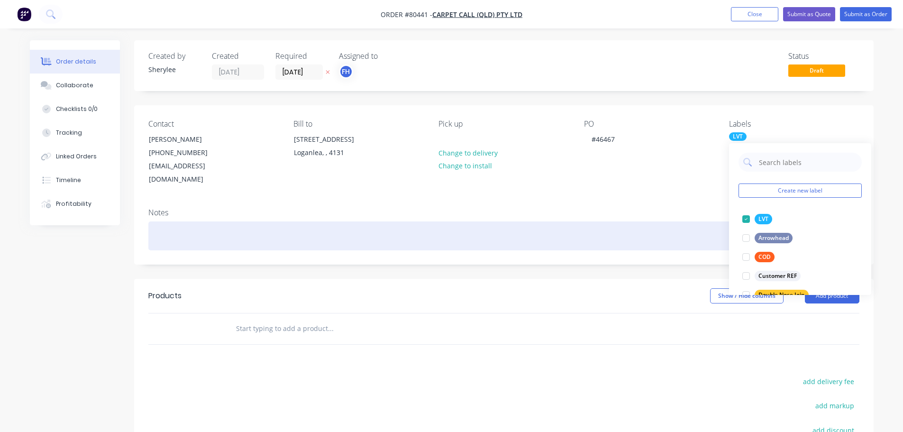
click at [264, 227] on div at bounding box center [503, 235] width 711 height 29
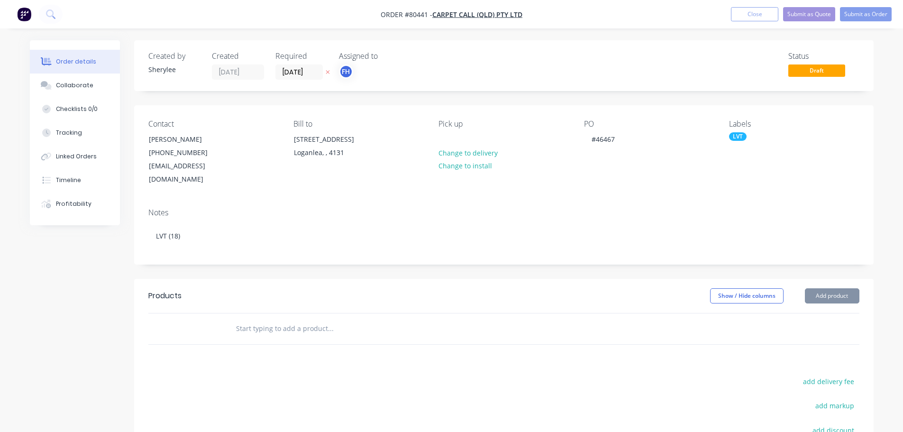
click at [275, 319] on input "text" at bounding box center [330, 328] width 190 height 19
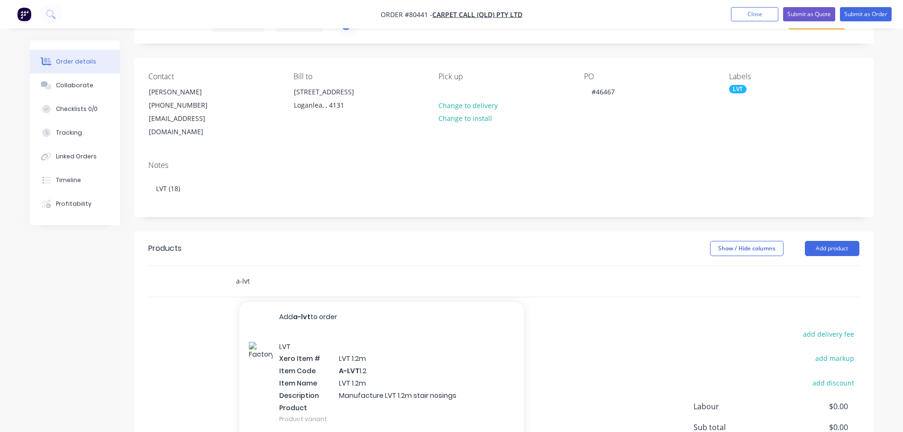
scroll to position [47, 0]
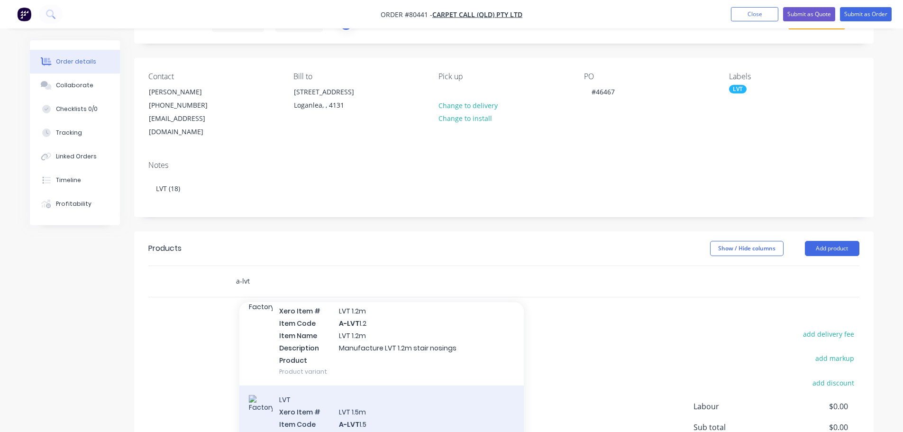
type input "a-lvt"
click at [383, 399] on div "LVT Xero Item # LVT 1.5m Item Code A-LVT 1.5 Item Name LVT 1.5m Description Man…" at bounding box center [381, 435] width 284 height 101
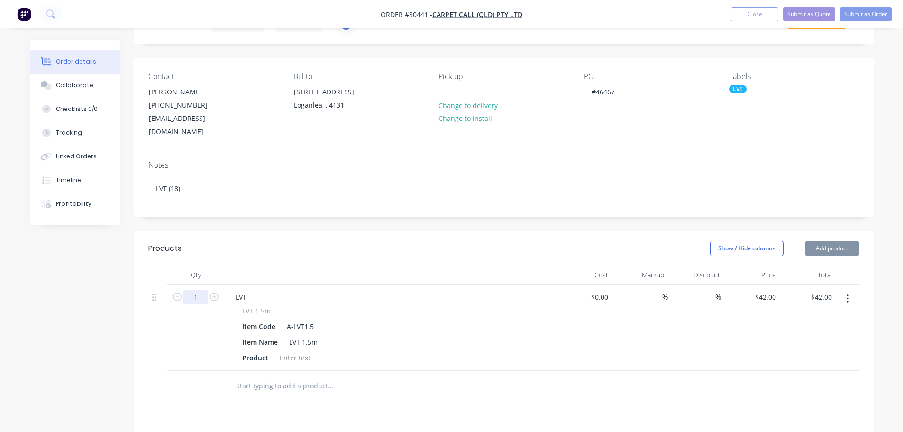
click at [194, 290] on input "1" at bounding box center [195, 297] width 25 height 14
type input "18"
type input "$756.00"
click at [296, 351] on div at bounding box center [295, 358] width 38 height 14
click at [294, 351] on div at bounding box center [295, 358] width 38 height 14
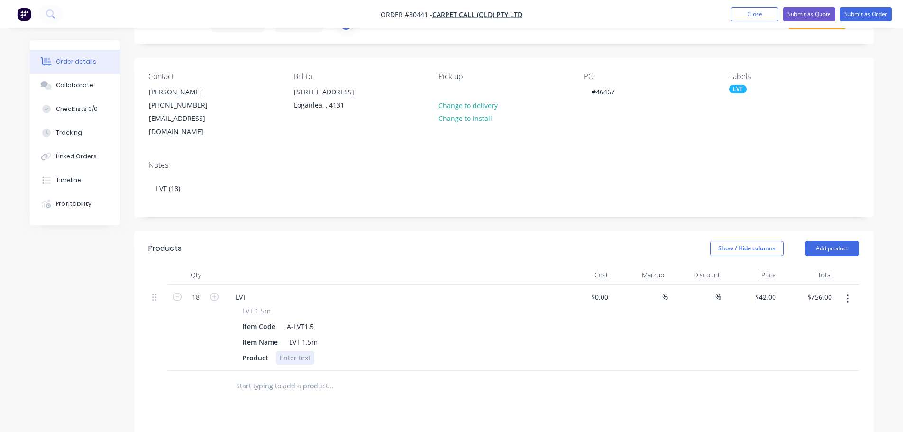
click at [294, 351] on div at bounding box center [295, 358] width 38 height 14
click at [859, 19] on button "Submit as Order" at bounding box center [866, 14] width 52 height 14
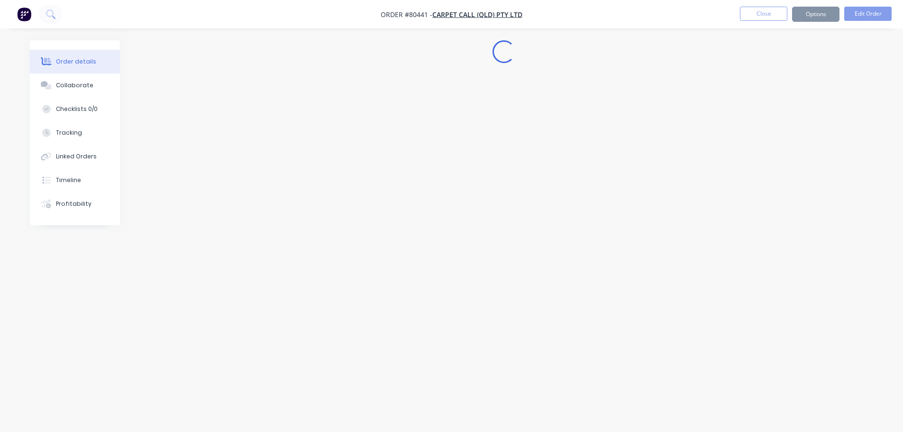
scroll to position [0, 0]
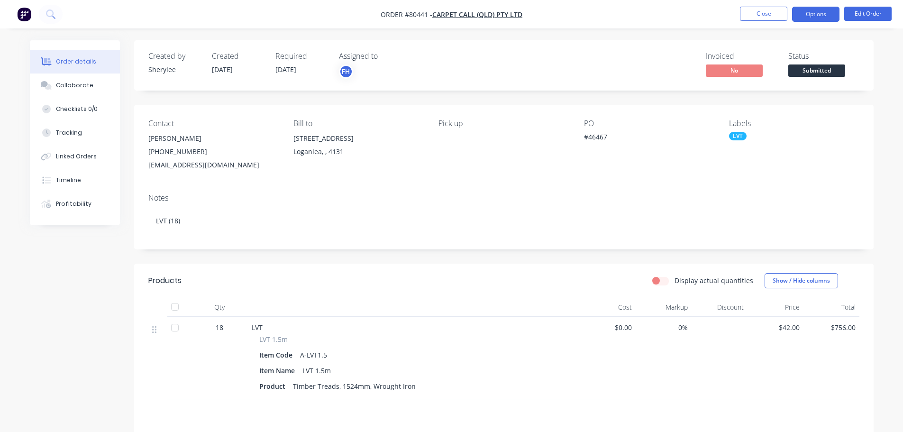
click at [817, 17] on button "Options" at bounding box center [815, 14] width 47 height 15
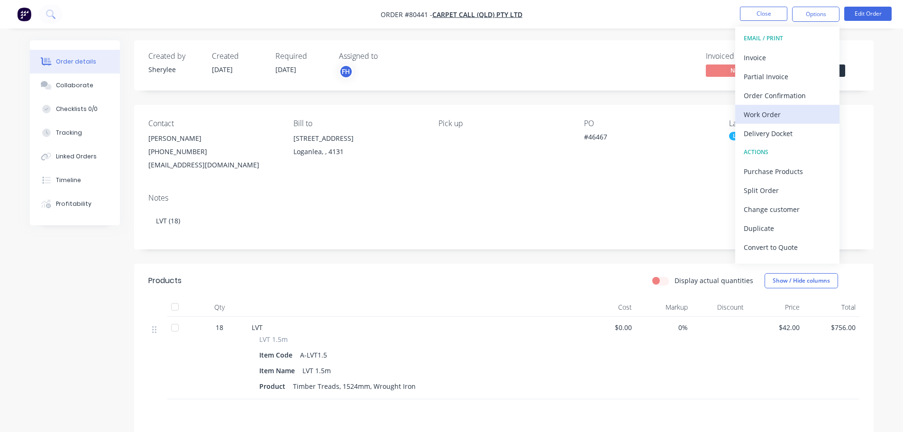
click at [766, 115] on div "Work Order" at bounding box center [786, 115] width 87 height 14
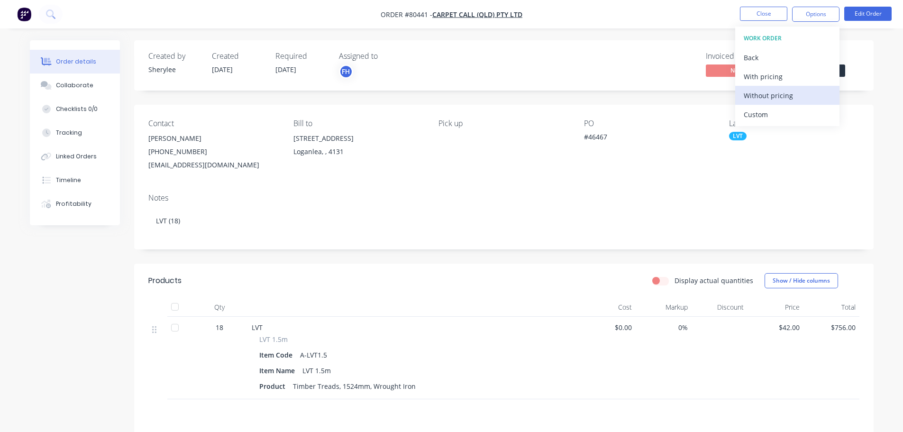
click at [769, 99] on div "Without pricing" at bounding box center [786, 96] width 87 height 14
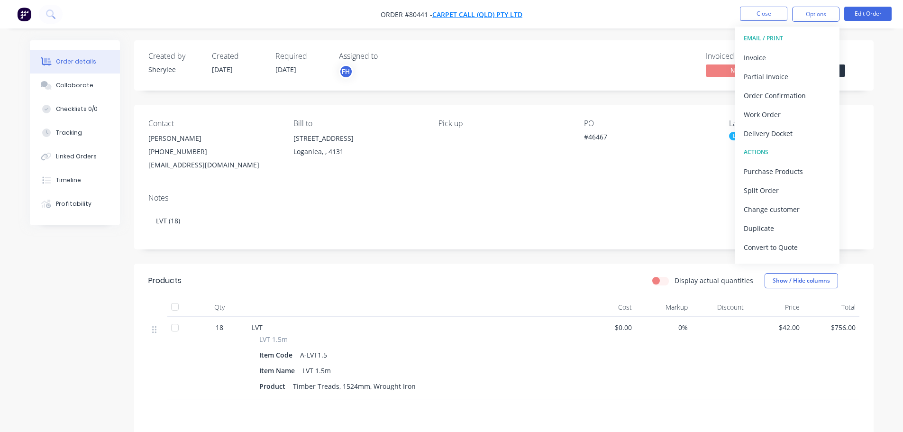
click at [489, 12] on span "Carpet Call (QLD) Pty Ltd" at bounding box center [477, 14] width 90 height 9
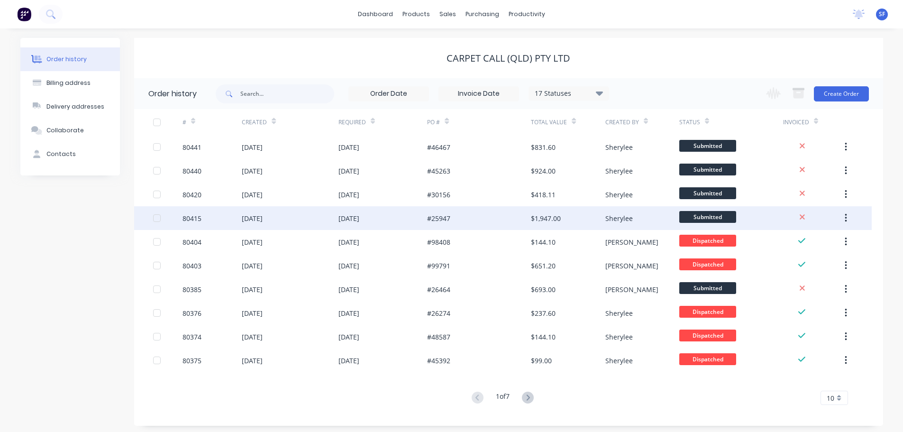
click at [456, 217] on div "#25947" at bounding box center [479, 218] width 104 height 24
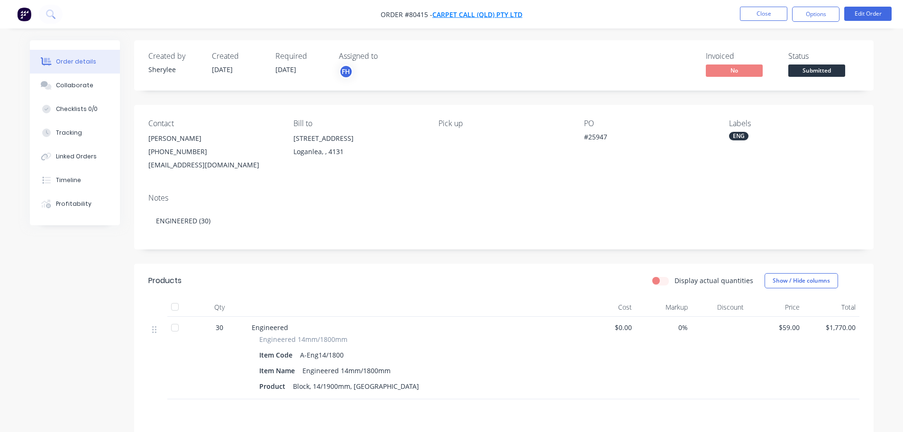
click at [494, 14] on span "Carpet Call (QLD) Pty Ltd" at bounding box center [477, 14] width 90 height 9
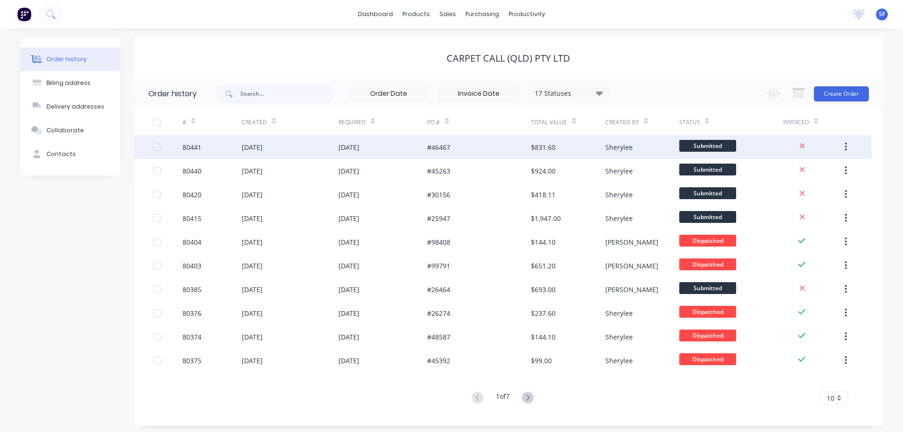
click at [210, 151] on div "80441" at bounding box center [211, 147] width 59 height 24
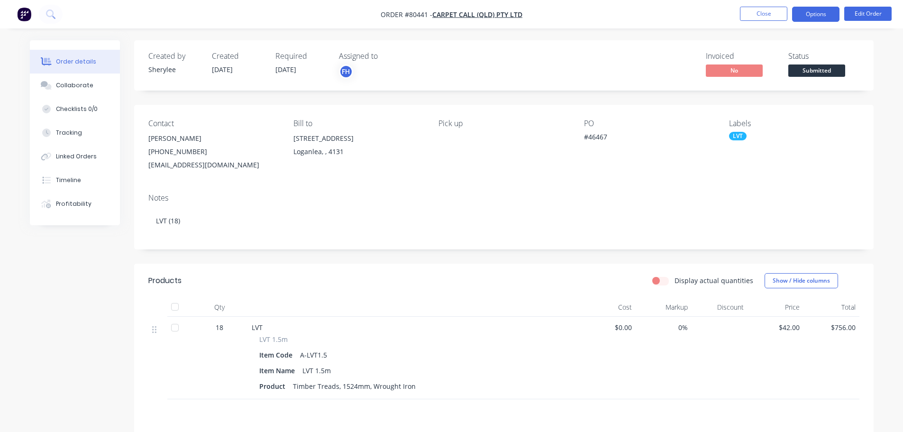
click at [812, 16] on button "Options" at bounding box center [815, 14] width 47 height 15
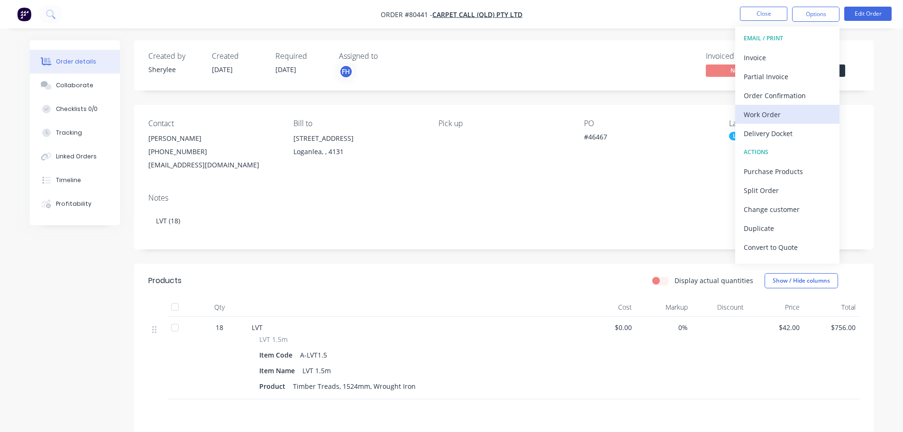
click at [772, 114] on div "Work Order" at bounding box center [786, 115] width 87 height 14
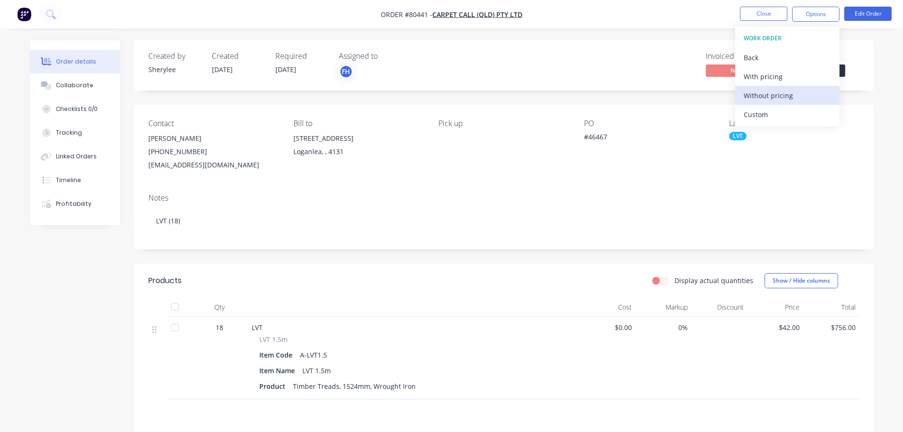
click at [779, 94] on div "Without pricing" at bounding box center [786, 96] width 87 height 14
